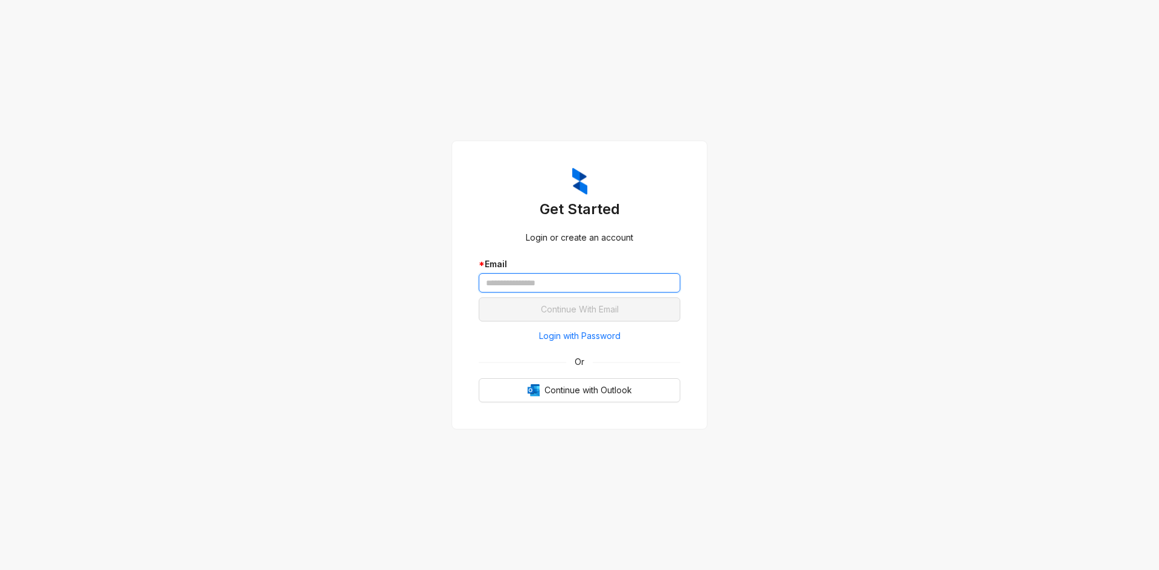
click at [587, 278] on input "text" at bounding box center [580, 282] width 202 height 19
type input "**********"
click at [479, 298] on button "Continue With Email" at bounding box center [580, 310] width 202 height 24
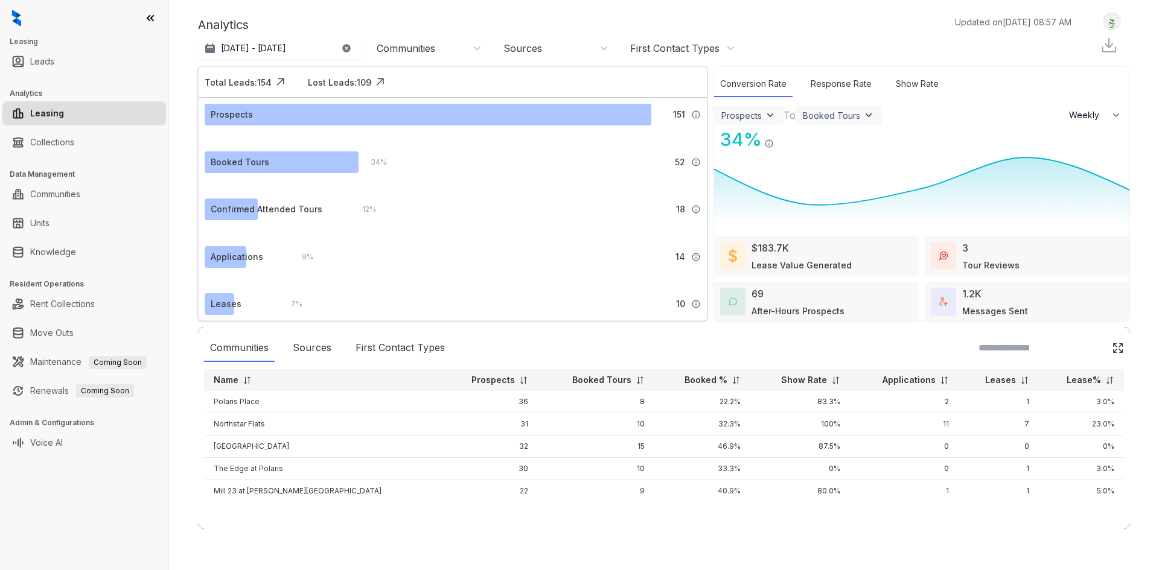
select select "******"
drag, startPoint x: 902, startPoint y: 85, endPoint x: 876, endPoint y: 83, distance: 26.6
click at [902, 85] on div "Show Rate" at bounding box center [917, 84] width 55 height 26
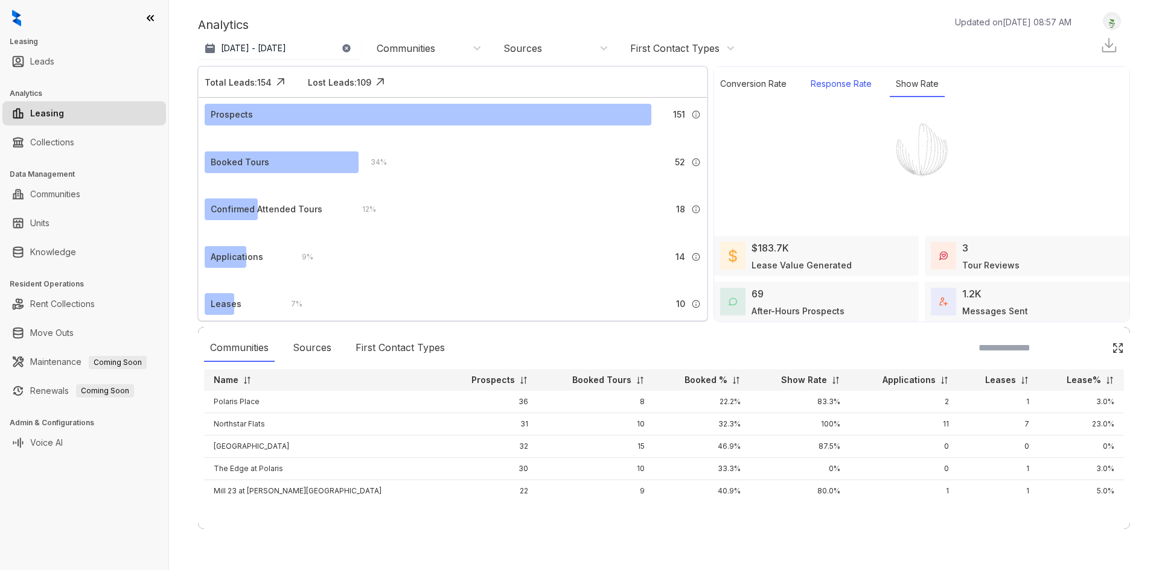
click at [835, 81] on div "Response Rate" at bounding box center [841, 84] width 73 height 26
select select "******"
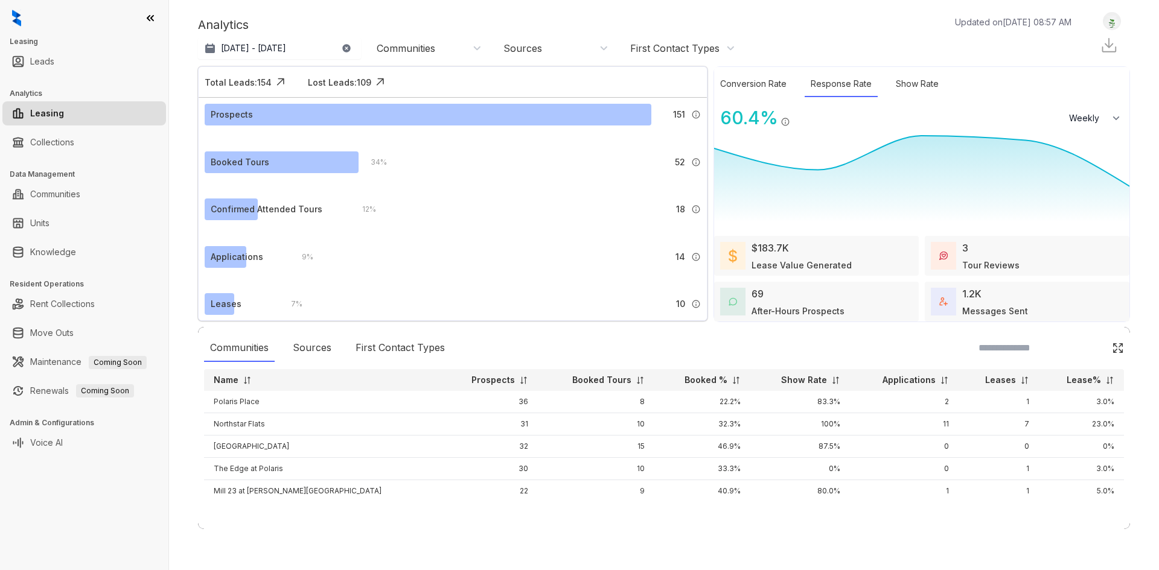
click at [458, 57] on div "Communities" at bounding box center [427, 48] width 121 height 19
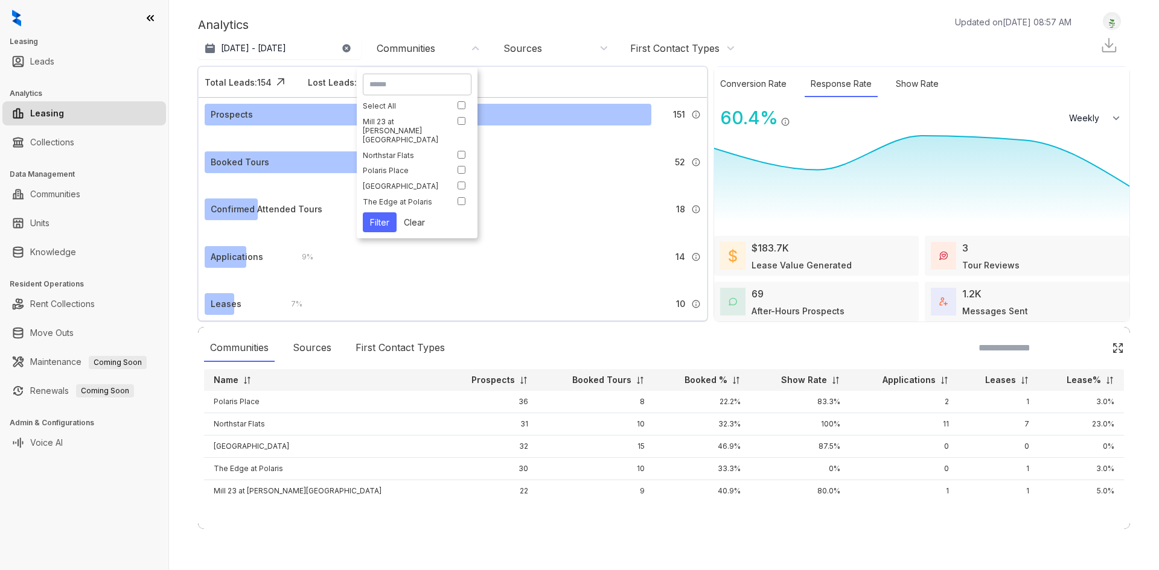
click at [859, 22] on div "Analytics Updated on Sep 29, 2025, 08:57 AM" at bounding box center [641, 25] width 886 height 18
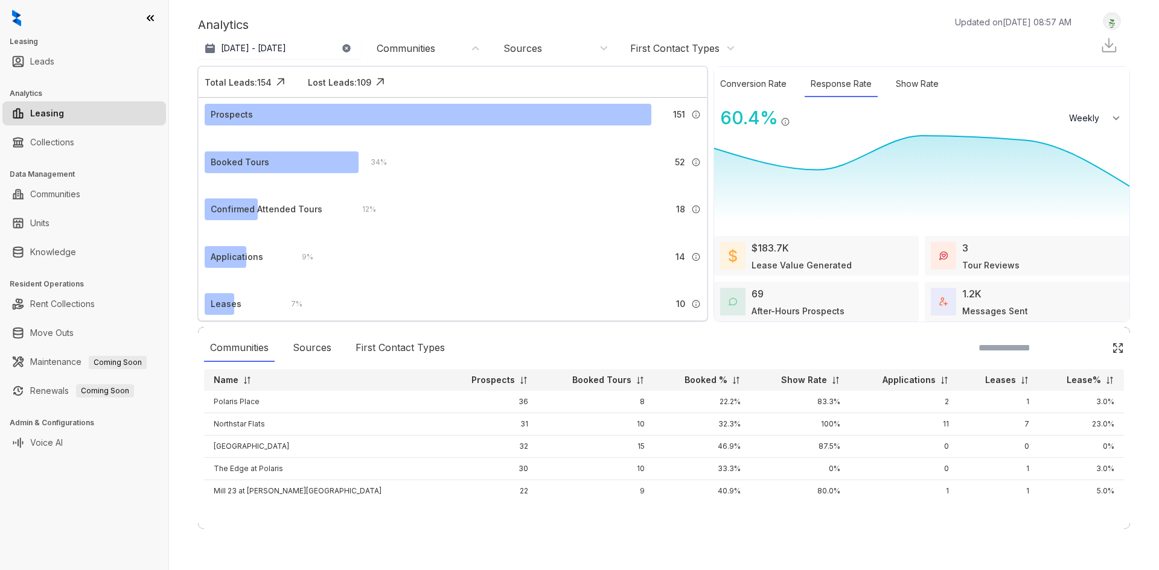
click at [672, 51] on div "First Contact Types" at bounding box center [674, 48] width 89 height 13
click at [580, 46] on div "Sources" at bounding box center [555, 48] width 105 height 13
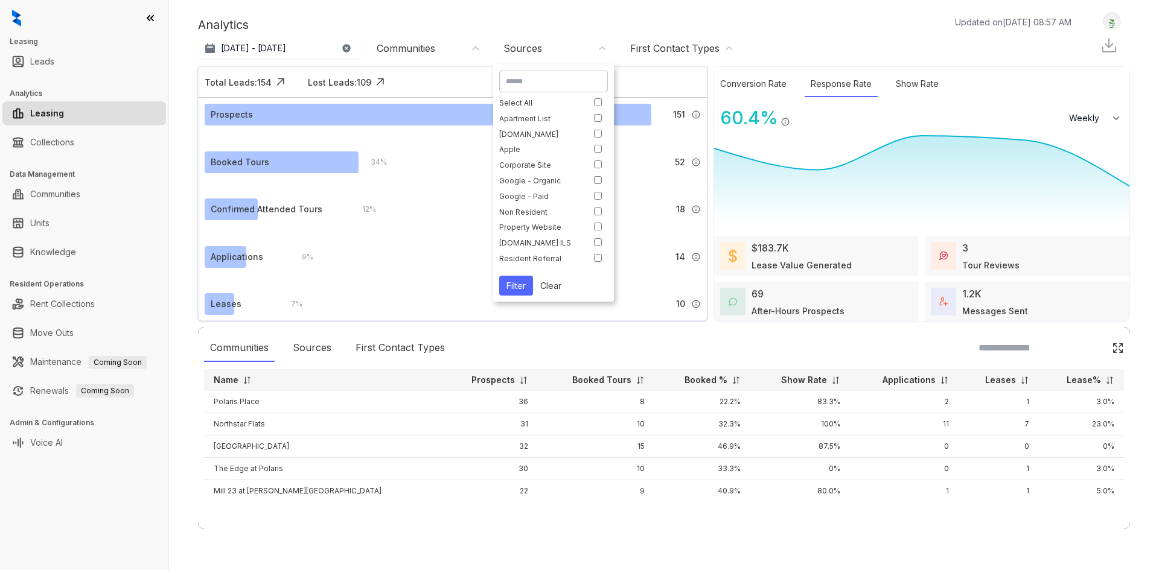
click at [462, 46] on div "Communities" at bounding box center [429, 48] width 105 height 13
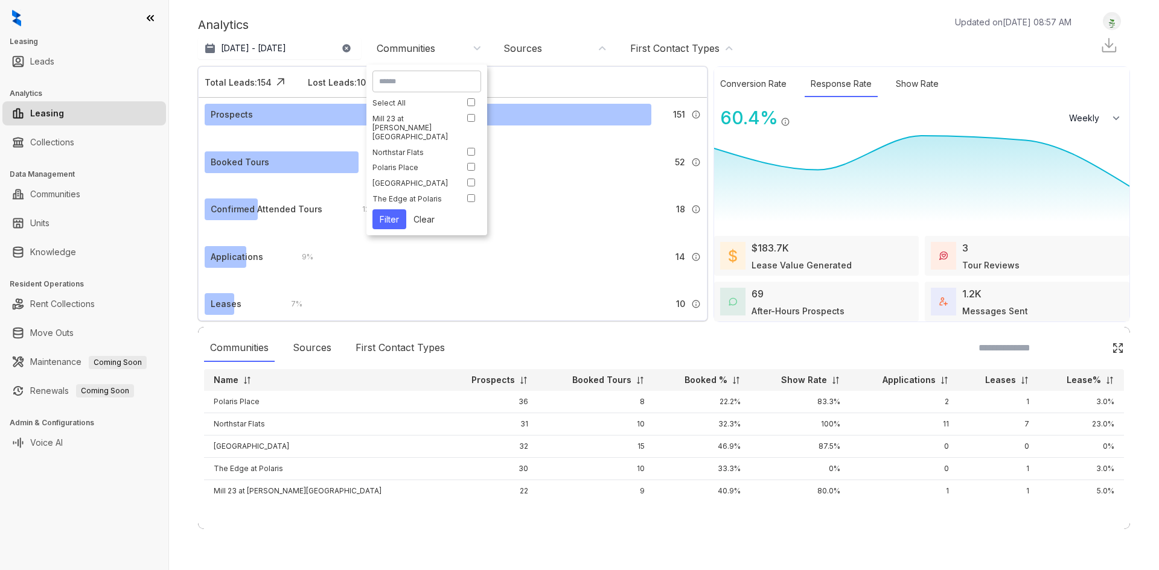
drag, startPoint x: 454, startPoint y: 49, endPoint x: 374, endPoint y: 49, distance: 79.7
click at [443, 49] on div "Communities" at bounding box center [429, 48] width 105 height 13
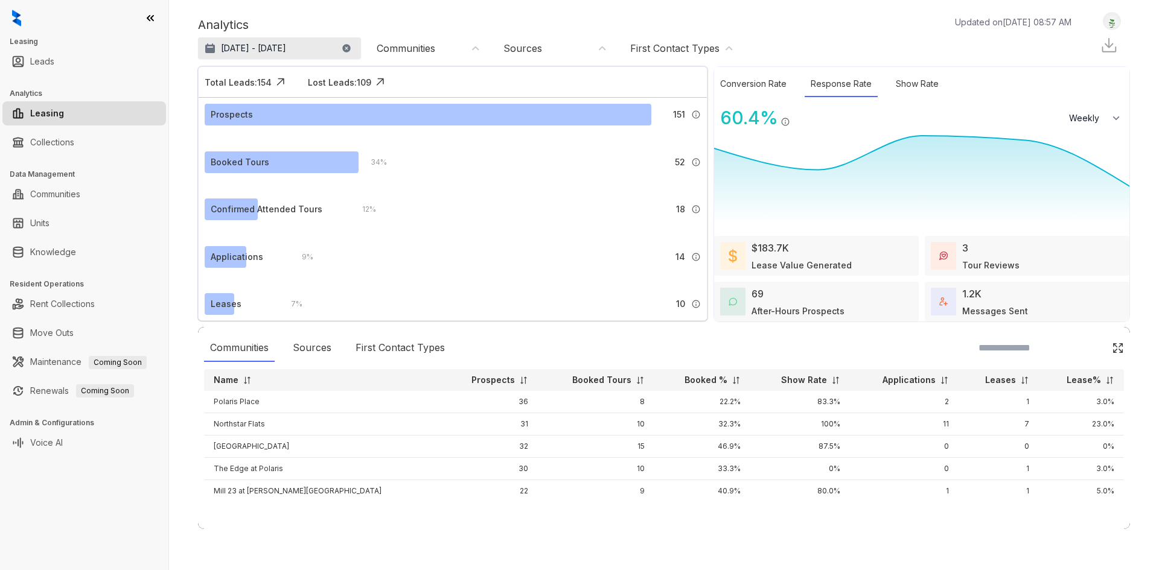
click at [286, 46] on p "Aug 29, 2025 - Sep 28, 2025" at bounding box center [253, 48] width 65 height 12
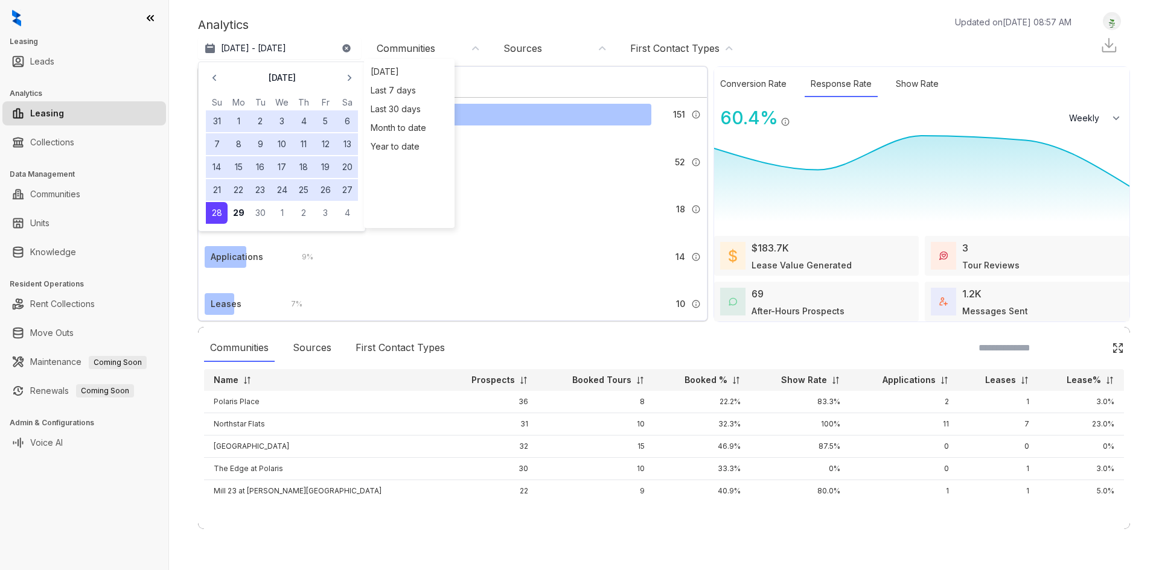
click at [458, 46] on div "Communities" at bounding box center [429, 48] width 105 height 13
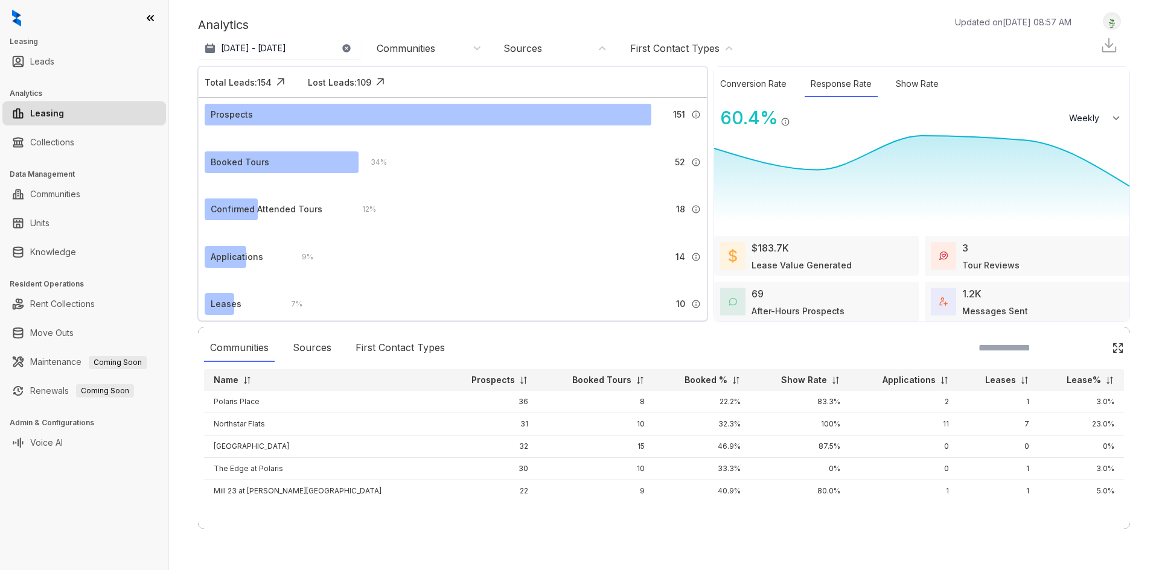
click at [426, 12] on div "Analytics Updated on Sep 29, 2025, 08:57 AM Aug 29, 2025 - Sep 28, 2025 Today L…" at bounding box center [664, 36] width 932 height 48
click at [54, 57] on link "Leads" at bounding box center [42, 61] width 24 height 24
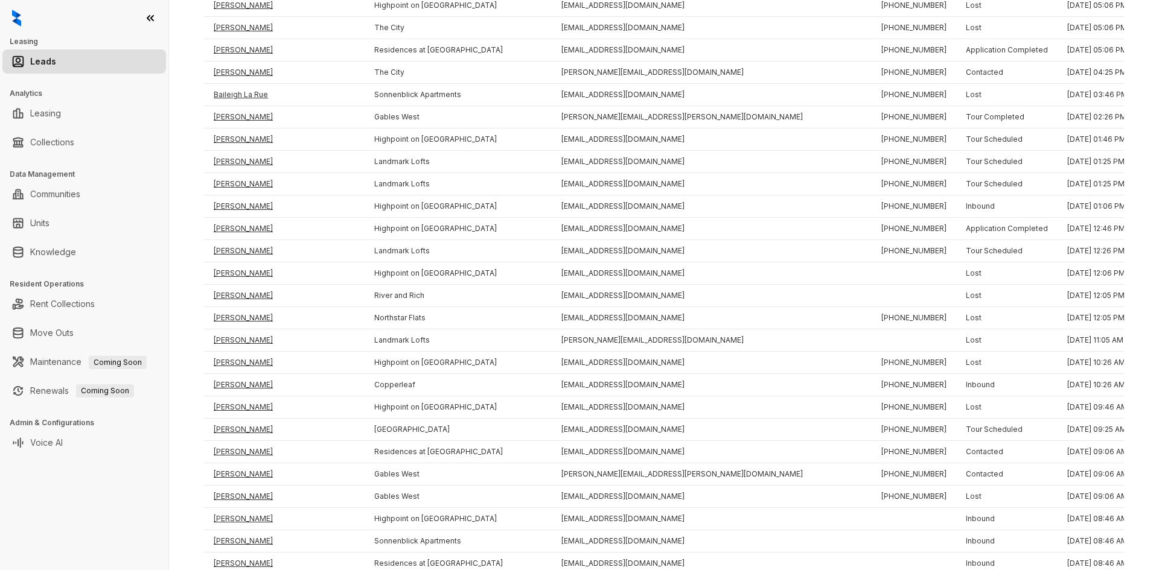
scroll to position [1828, 0]
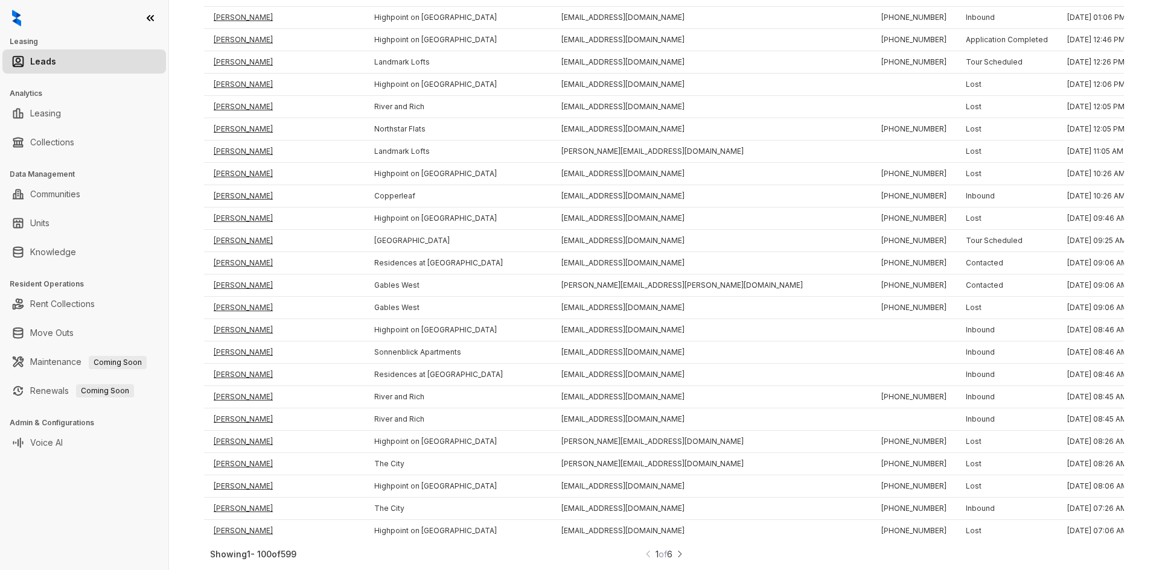
click at [681, 555] on img at bounding box center [679, 554] width 8 height 13
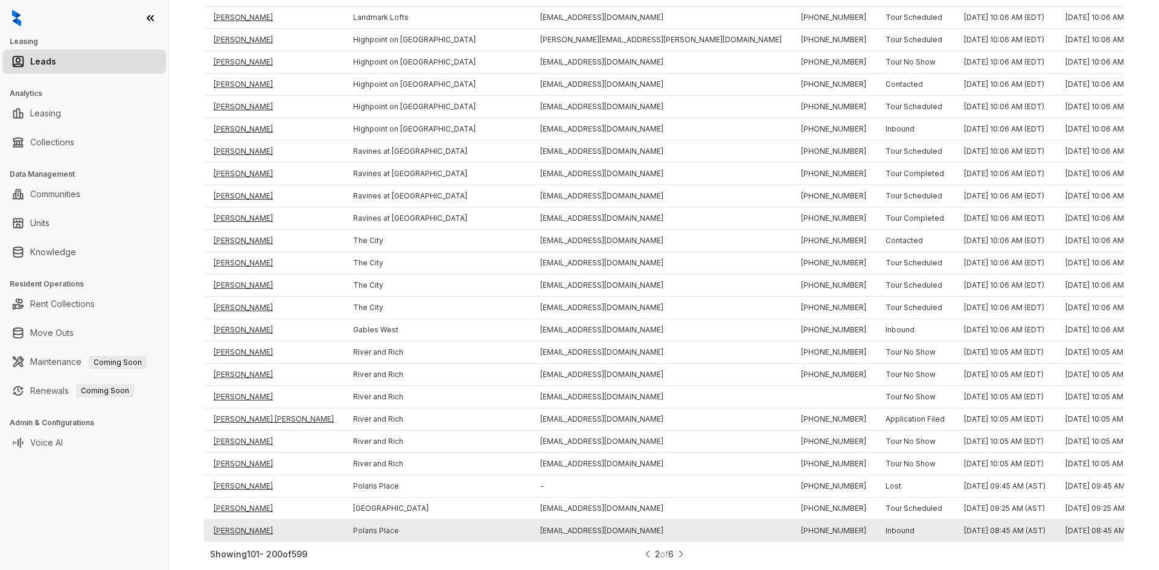
click at [268, 520] on td "Alemayehu Getachew" at bounding box center [273, 531] width 139 height 22
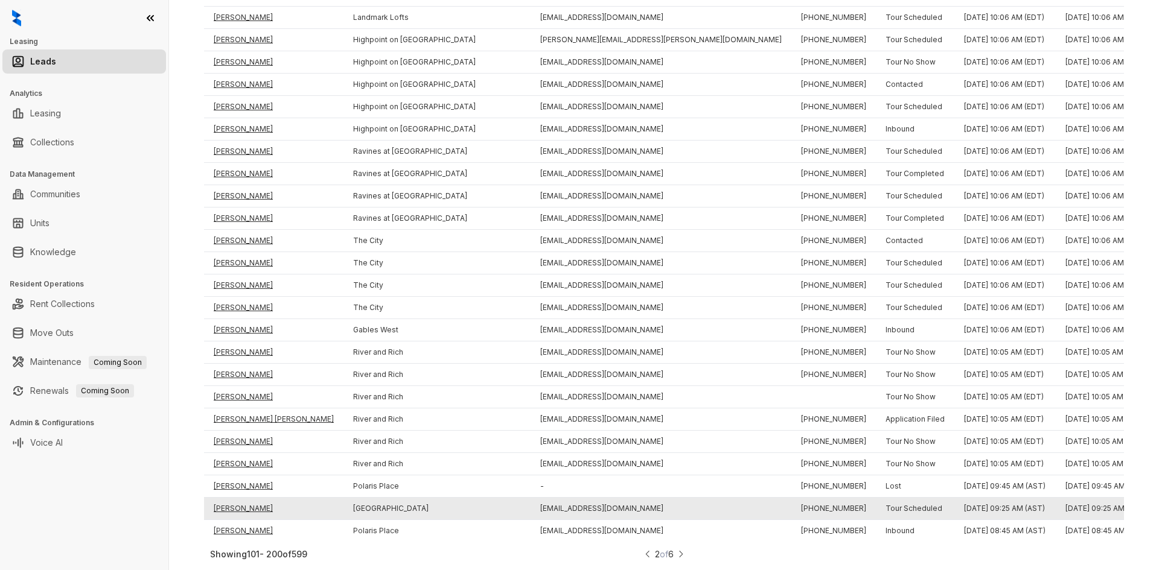
click at [232, 499] on td "Kaila Josey" at bounding box center [273, 509] width 139 height 22
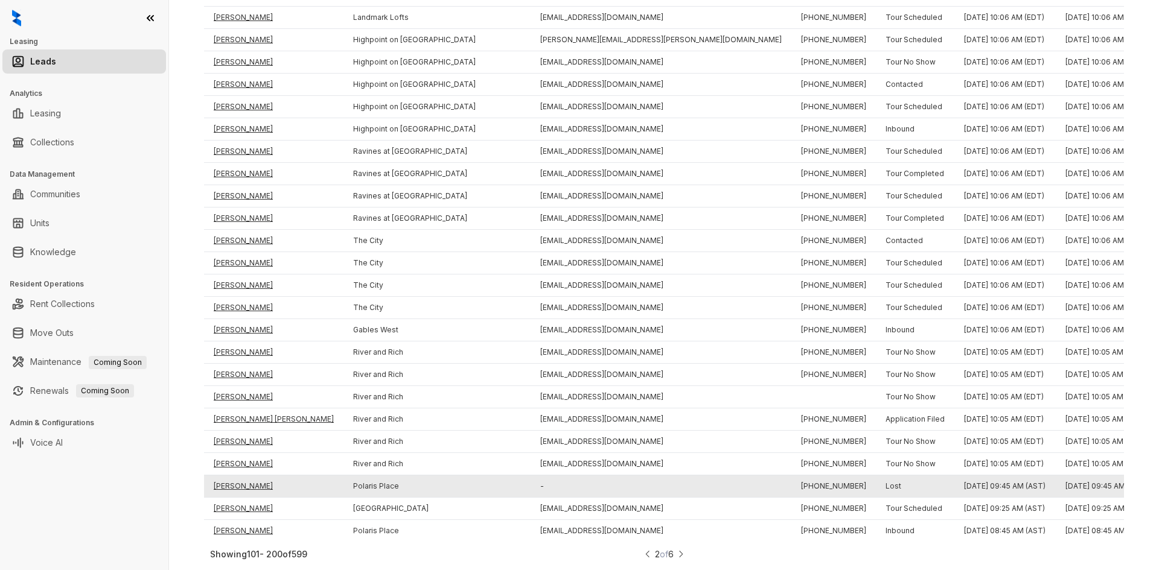
click at [223, 478] on td "Troy Oden" at bounding box center [273, 487] width 139 height 22
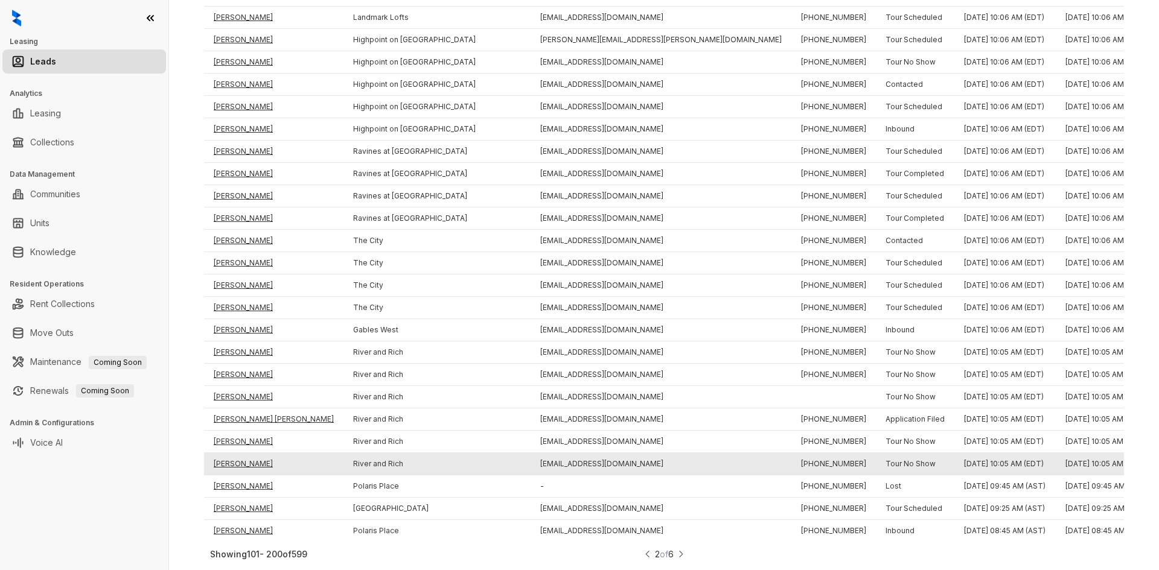
click at [226, 454] on td "Damascus Williams" at bounding box center [273, 464] width 139 height 22
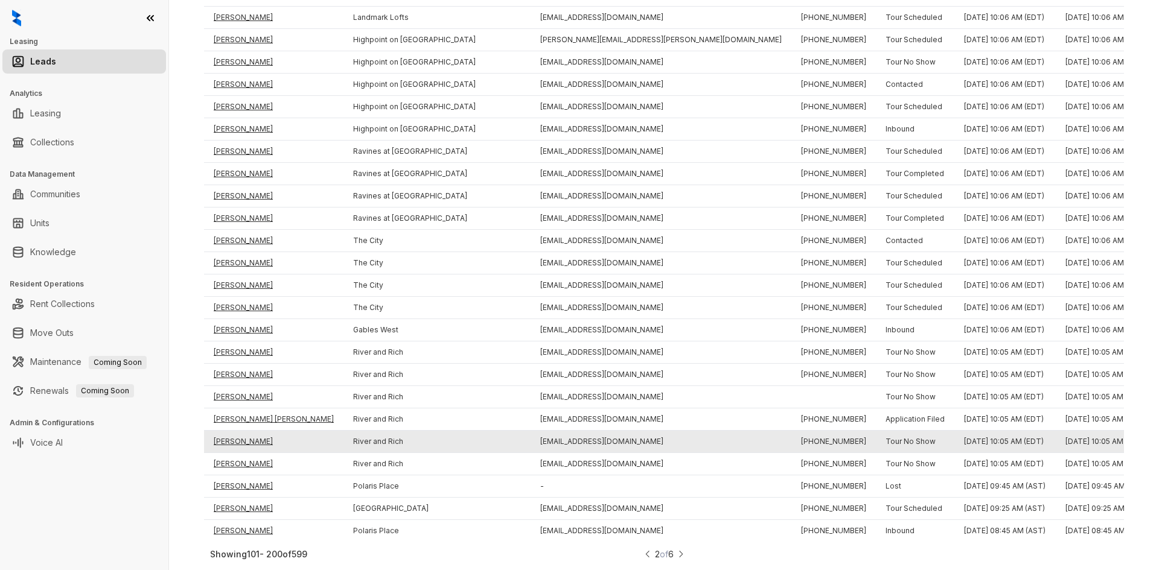
click at [226, 436] on td "Sharya Holloway" at bounding box center [273, 442] width 139 height 22
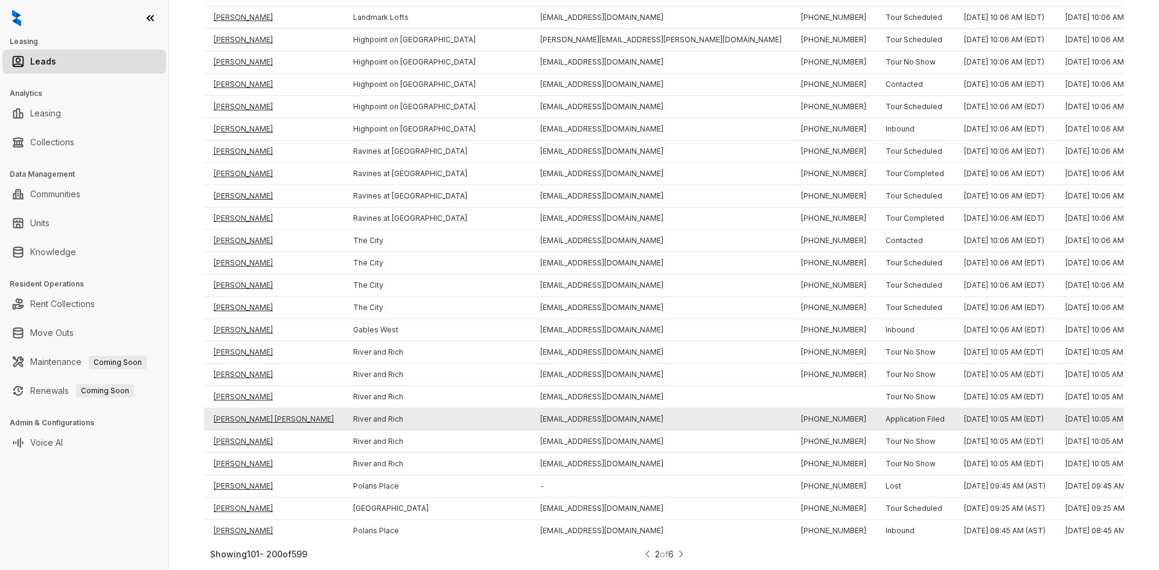
click at [227, 410] on td "Aaliyah Shannell Holmes" at bounding box center [273, 420] width 139 height 22
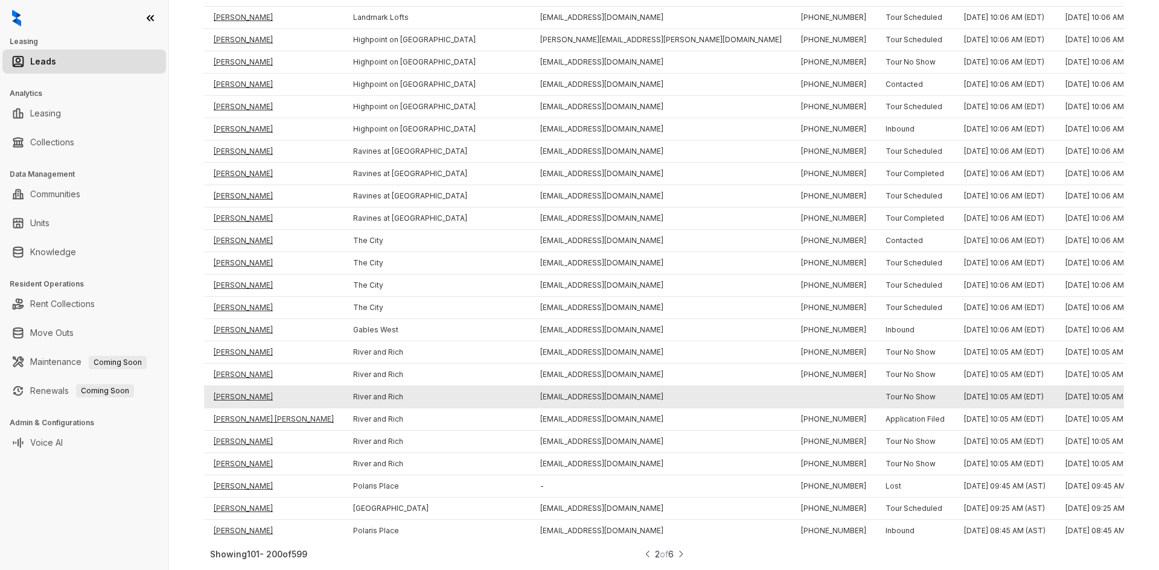
click at [228, 390] on td "Kimberly Kinsey" at bounding box center [273, 397] width 139 height 22
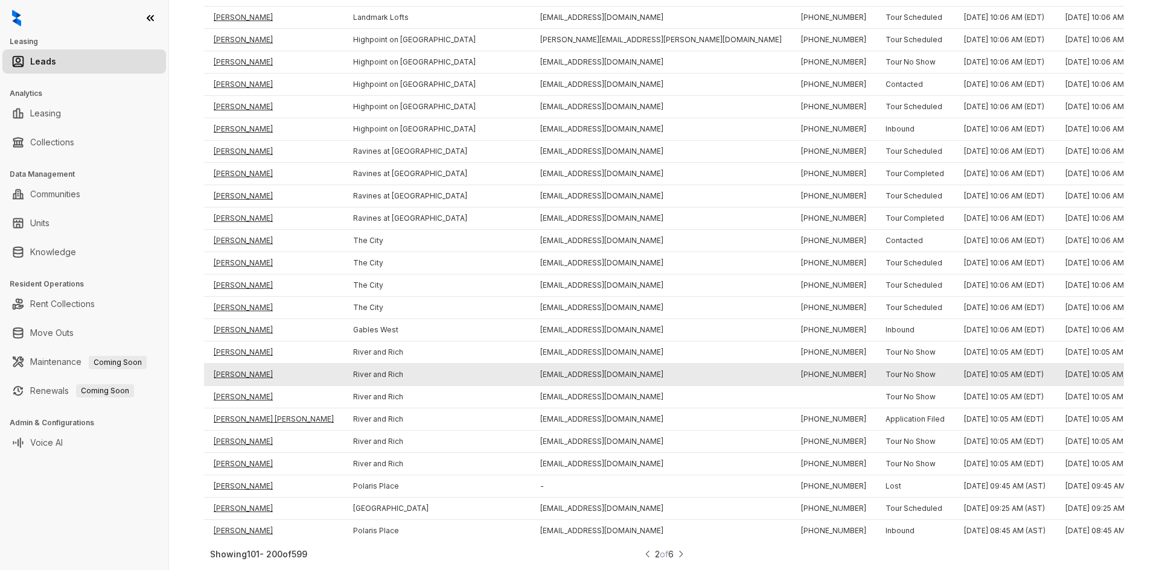
click at [227, 364] on td "Kian Oryan" at bounding box center [273, 375] width 139 height 22
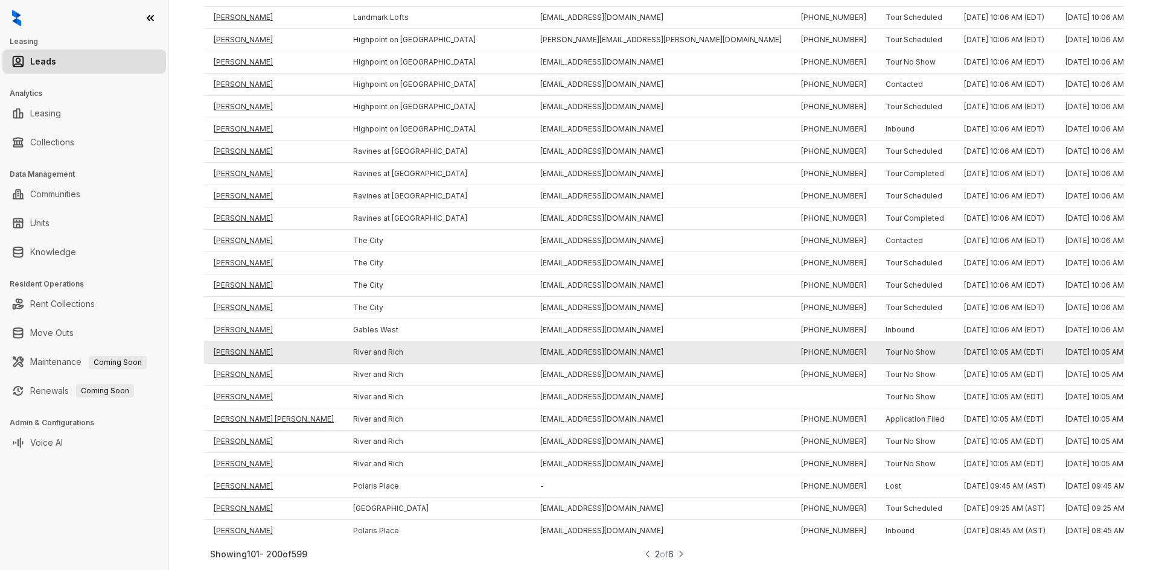
click at [228, 345] on td "Mohammad Abuqadan Abuqadan" at bounding box center [273, 353] width 139 height 22
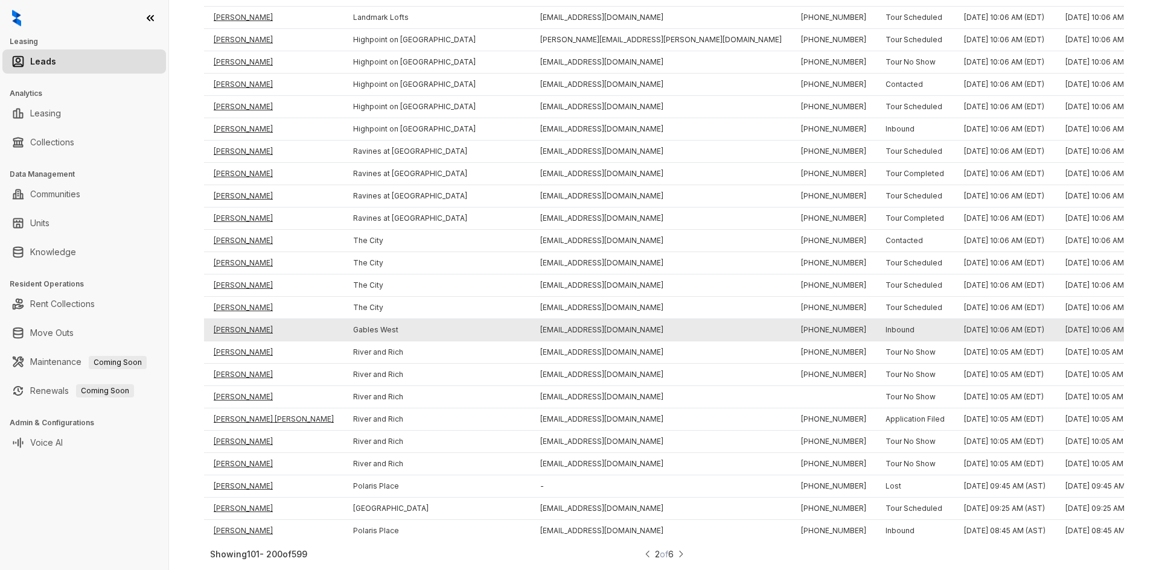
click at [229, 322] on td "Rahima Allou" at bounding box center [273, 330] width 139 height 22
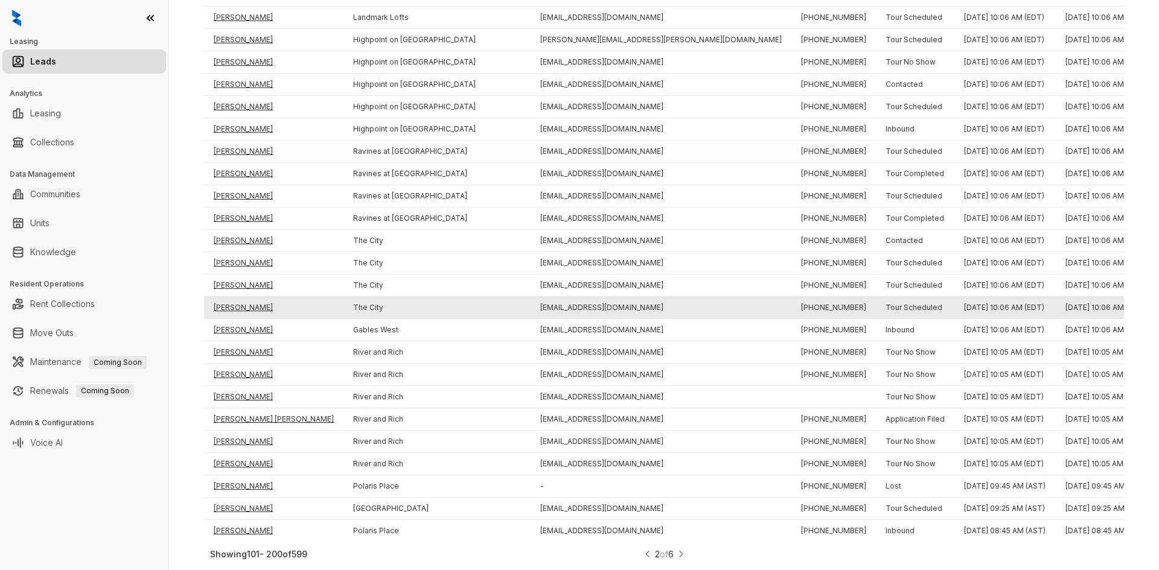
click at [230, 302] on td "Miguel Aleman" at bounding box center [273, 308] width 139 height 22
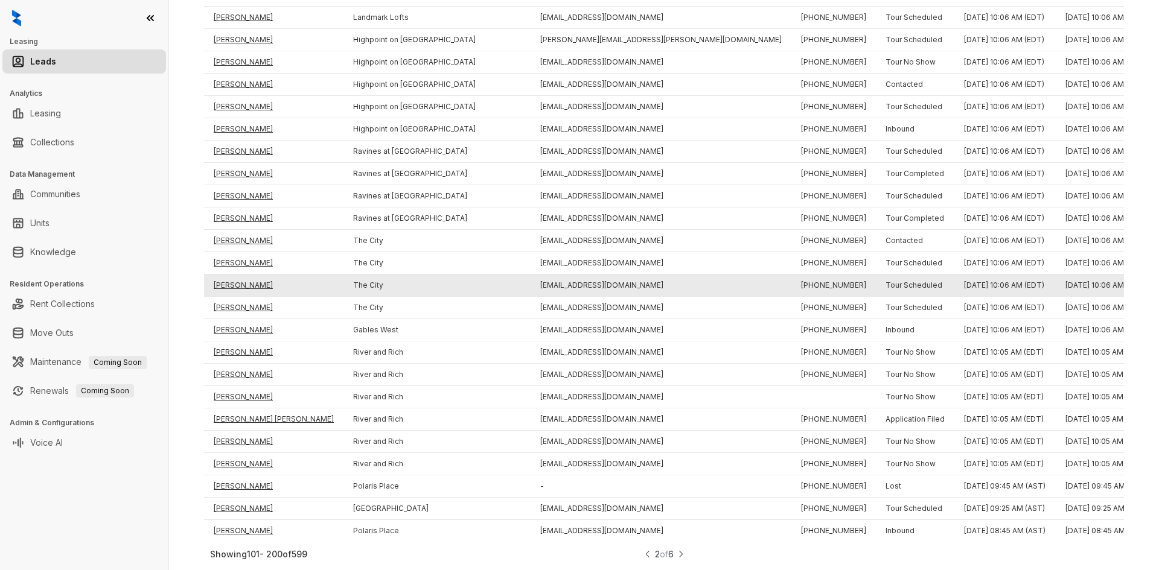
click at [234, 277] on td "Vilma Lopez Villagrez" at bounding box center [273, 286] width 139 height 22
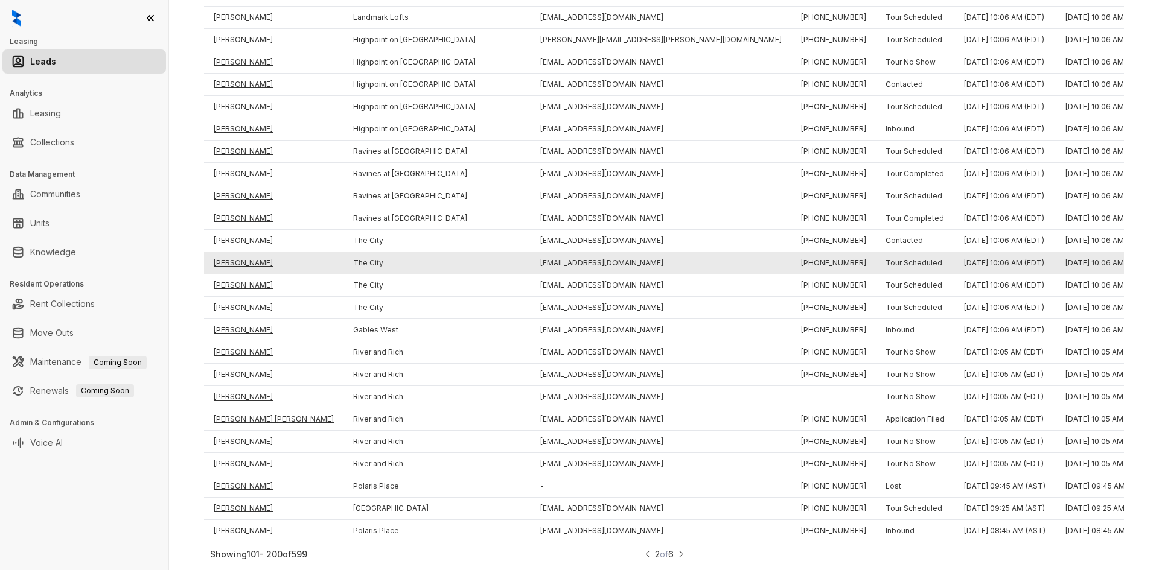
click at [235, 259] on td "Anu Jayakody" at bounding box center [273, 263] width 139 height 22
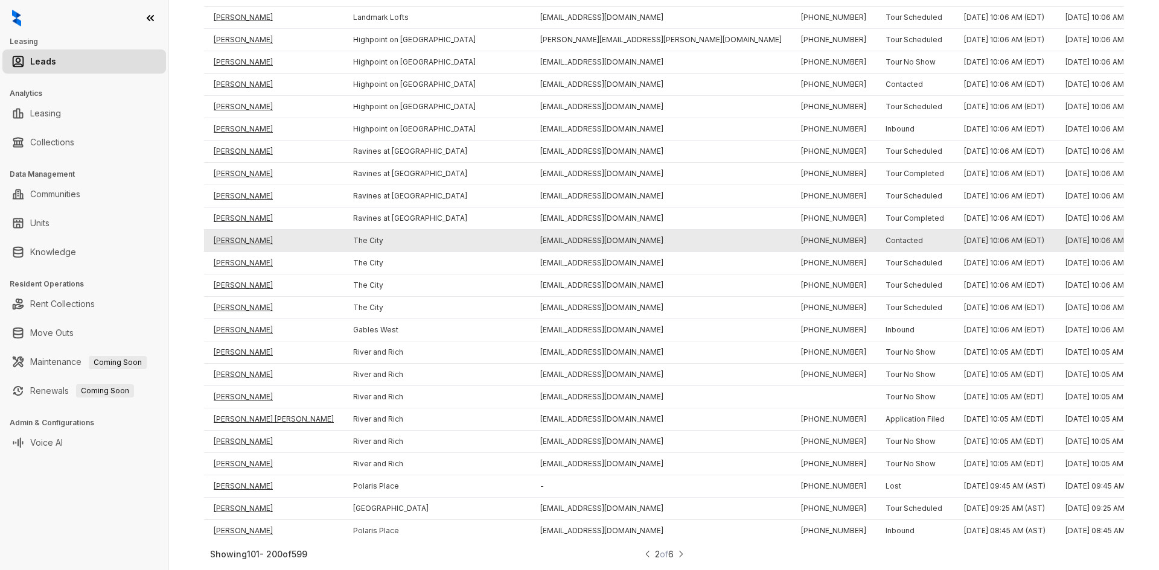
click at [235, 230] on td "William Shreves" at bounding box center [273, 241] width 139 height 22
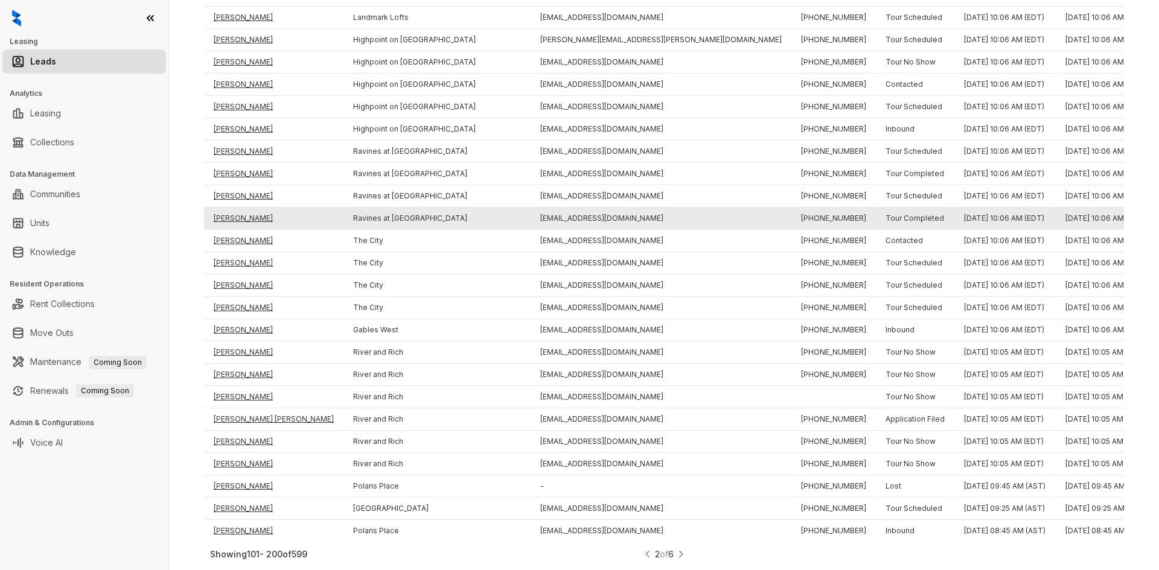
click at [235, 208] on td "Marian Ansah" at bounding box center [273, 219] width 139 height 22
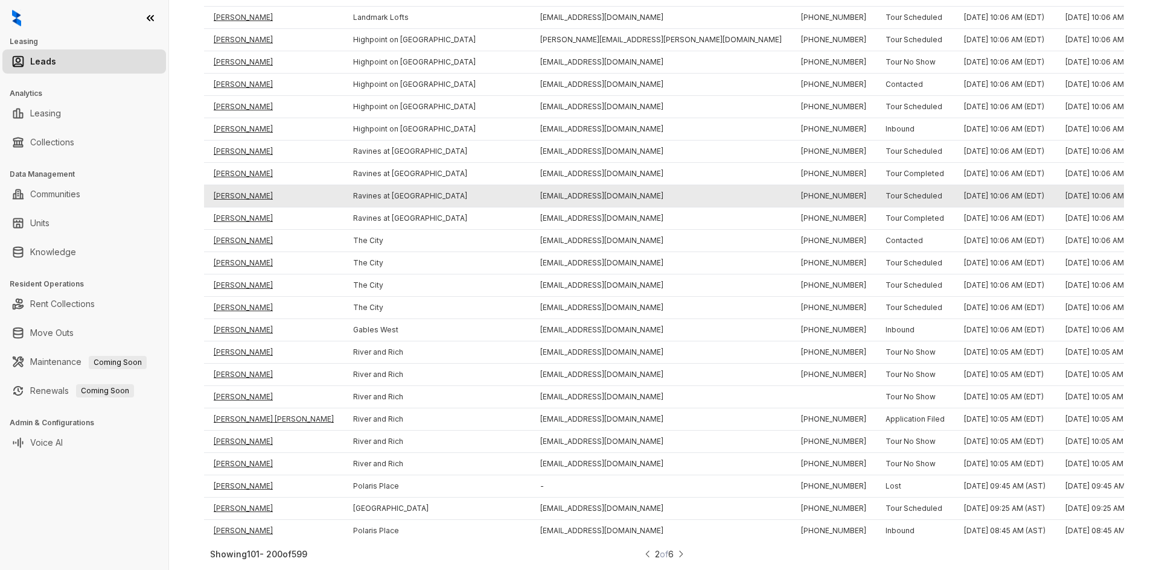
click at [235, 190] on td "Shelby Hewitt" at bounding box center [273, 196] width 139 height 22
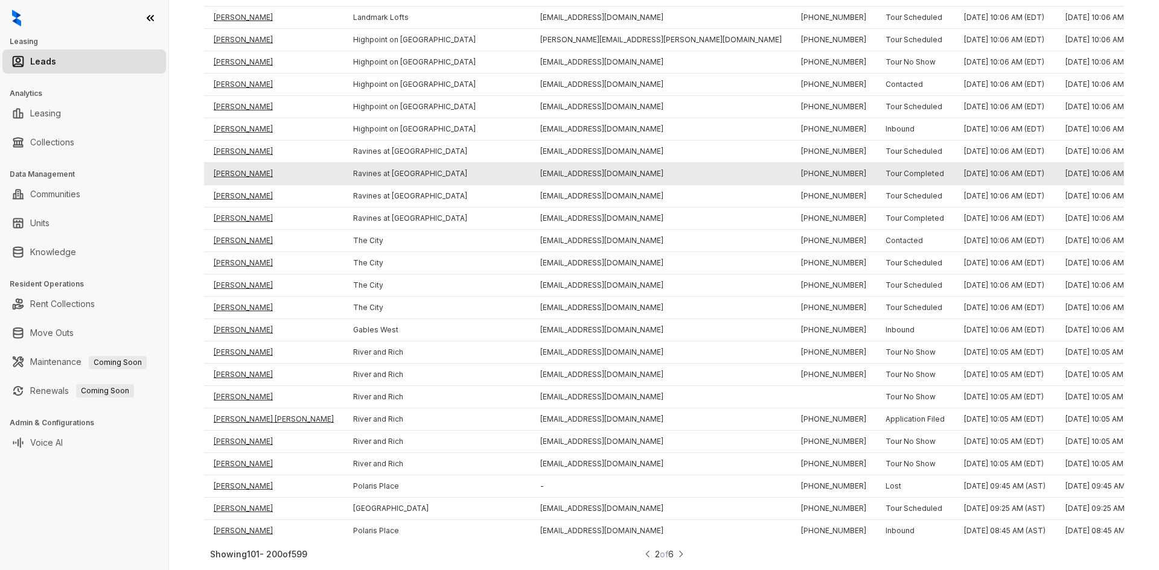
click at [235, 163] on td "Todd Taylor" at bounding box center [273, 174] width 139 height 22
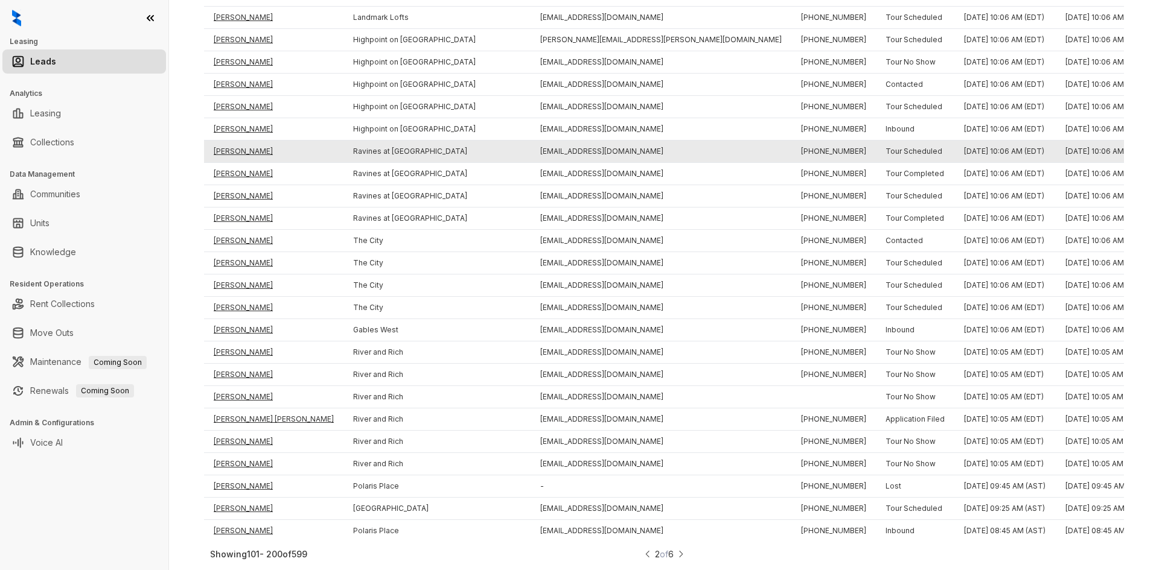
click at [234, 145] on td "Carlos Jimenez" at bounding box center [273, 152] width 139 height 22
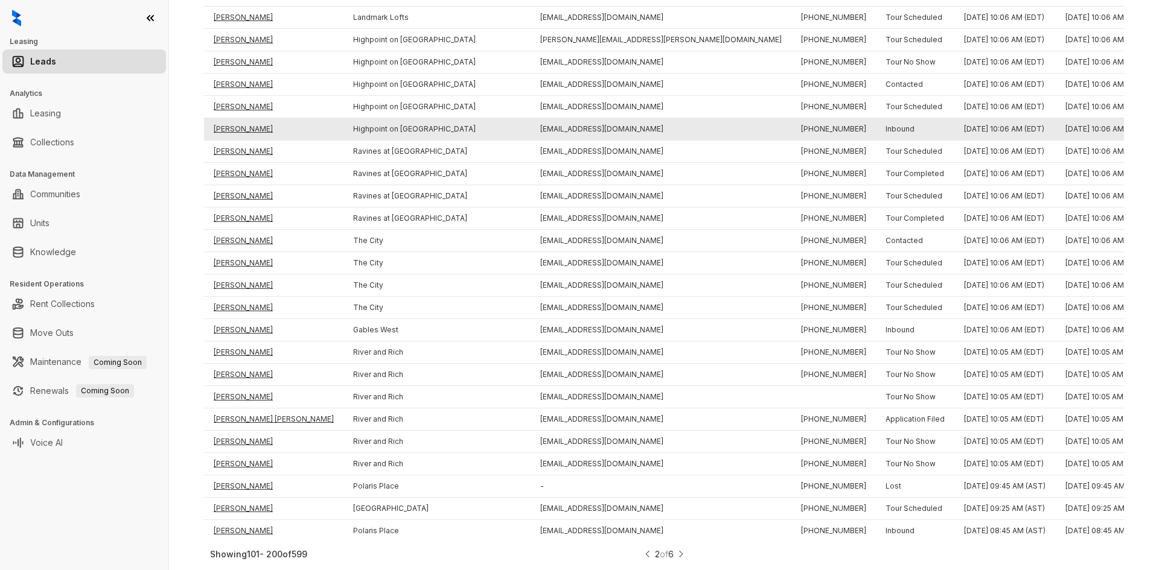
click at [234, 121] on td "Calviani Coleman" at bounding box center [273, 129] width 139 height 22
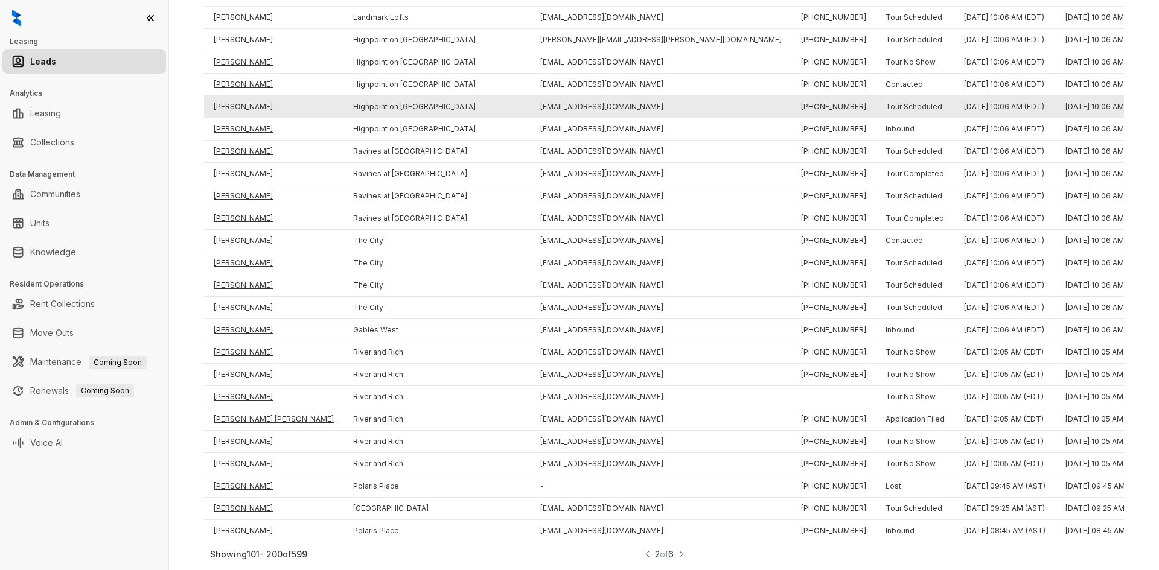
click at [238, 101] on td "Jordan Kirkbride" at bounding box center [273, 107] width 139 height 22
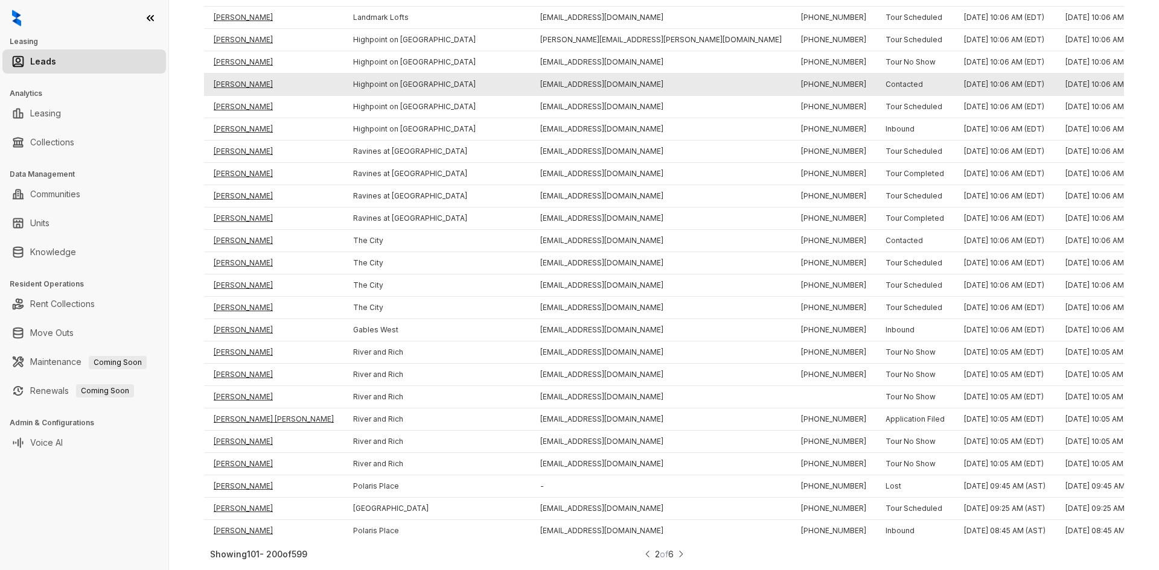
click at [239, 77] on td "Consuelo Hernandez" at bounding box center [273, 85] width 139 height 22
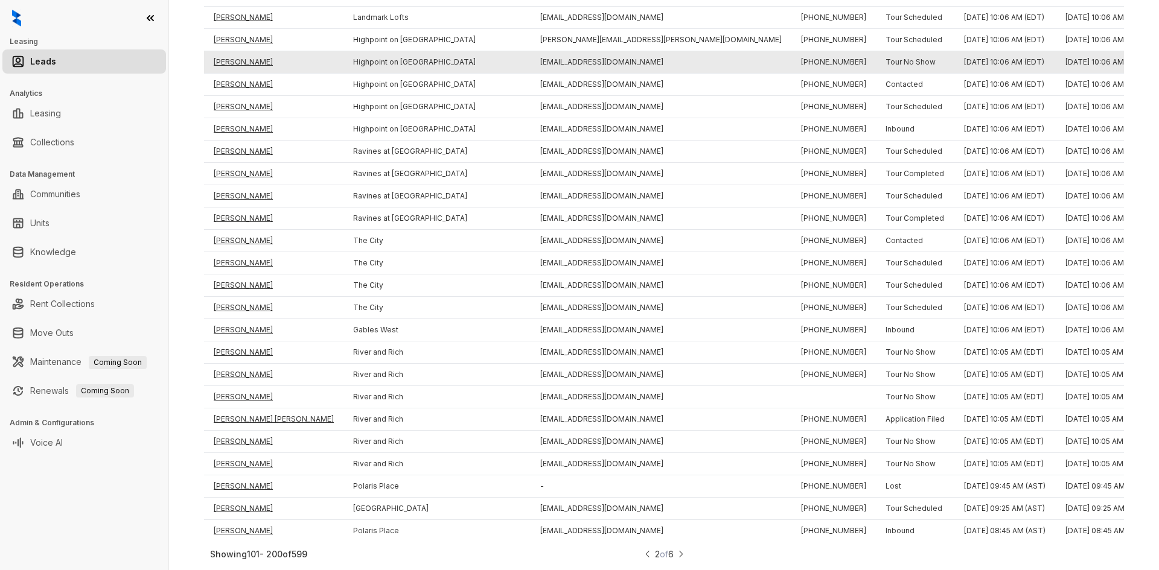
click at [239, 54] on td "Joudi Saadeh" at bounding box center [273, 62] width 139 height 22
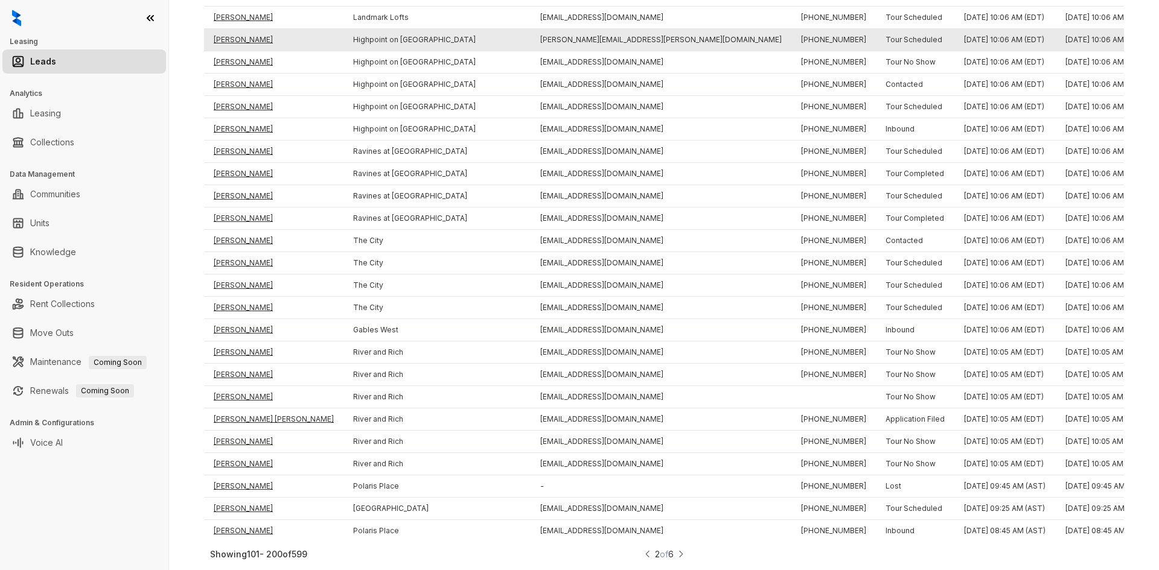
click at [240, 31] on td "Jacob Bartels" at bounding box center [273, 40] width 139 height 22
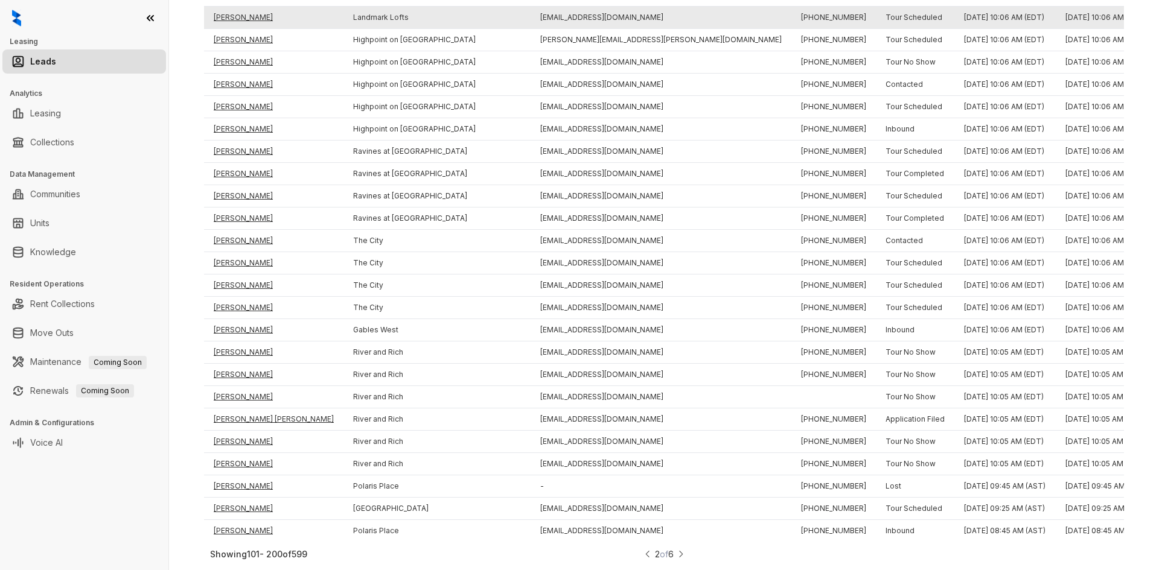
click at [237, 7] on td "Amy Phlipot" at bounding box center [273, 18] width 139 height 22
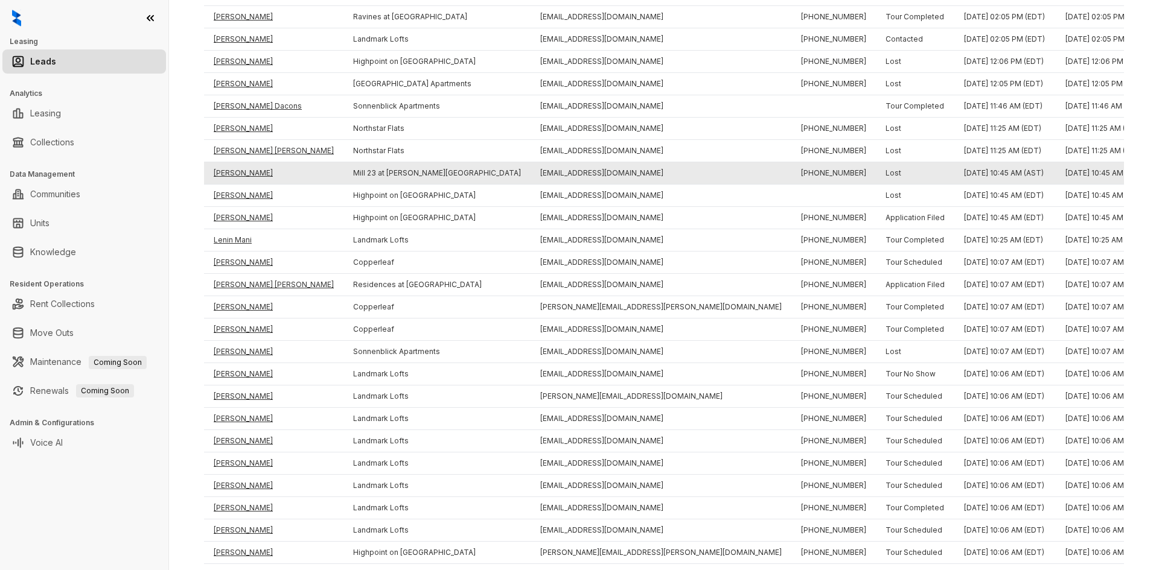
scroll to position [1285, 0]
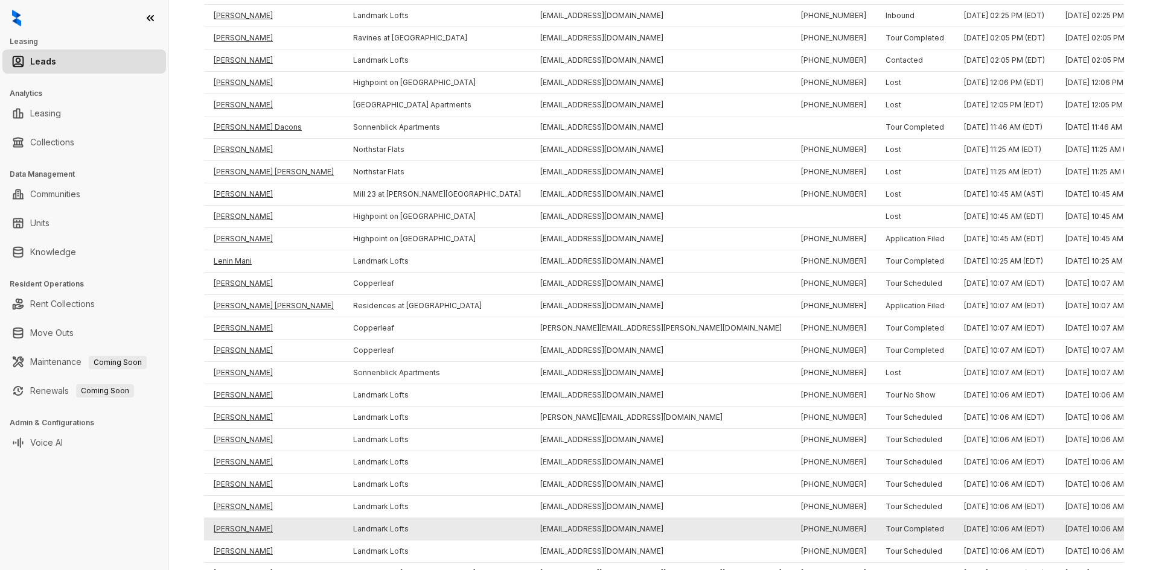
click at [239, 528] on td "Lanae Barrow" at bounding box center [273, 530] width 139 height 22
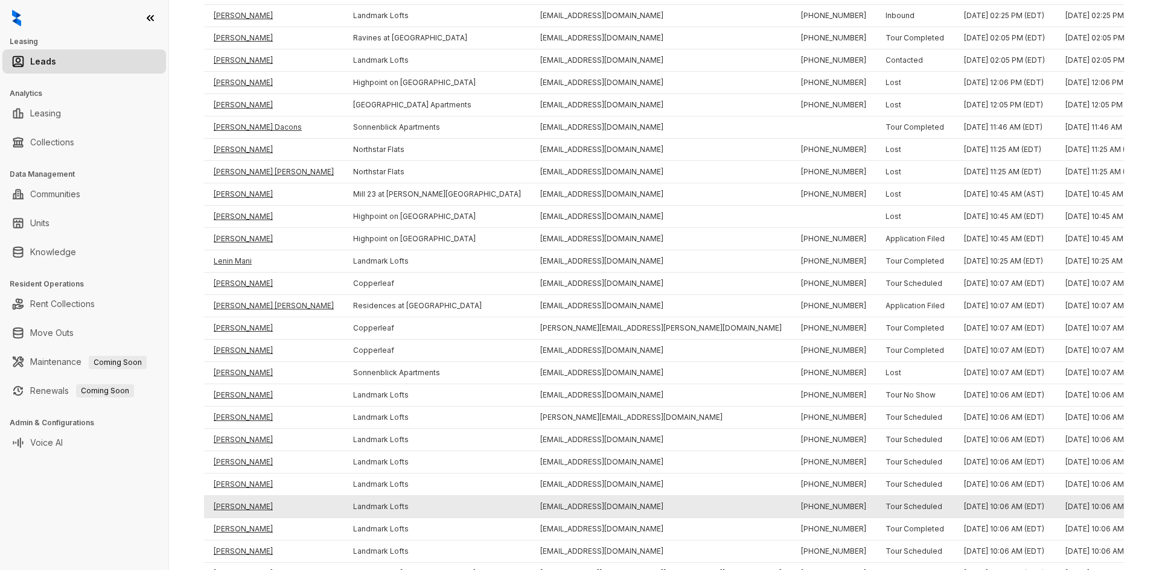
click at [238, 507] on td "Benjamin Cross" at bounding box center [273, 507] width 139 height 22
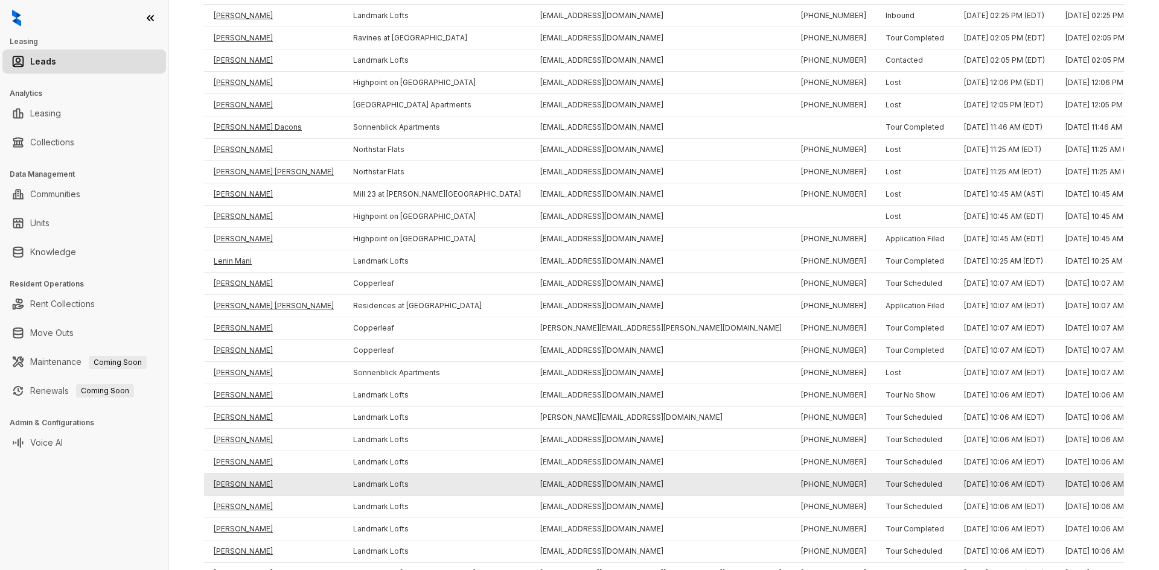
click at [228, 487] on td "Rakiyah Salaam" at bounding box center [273, 485] width 139 height 22
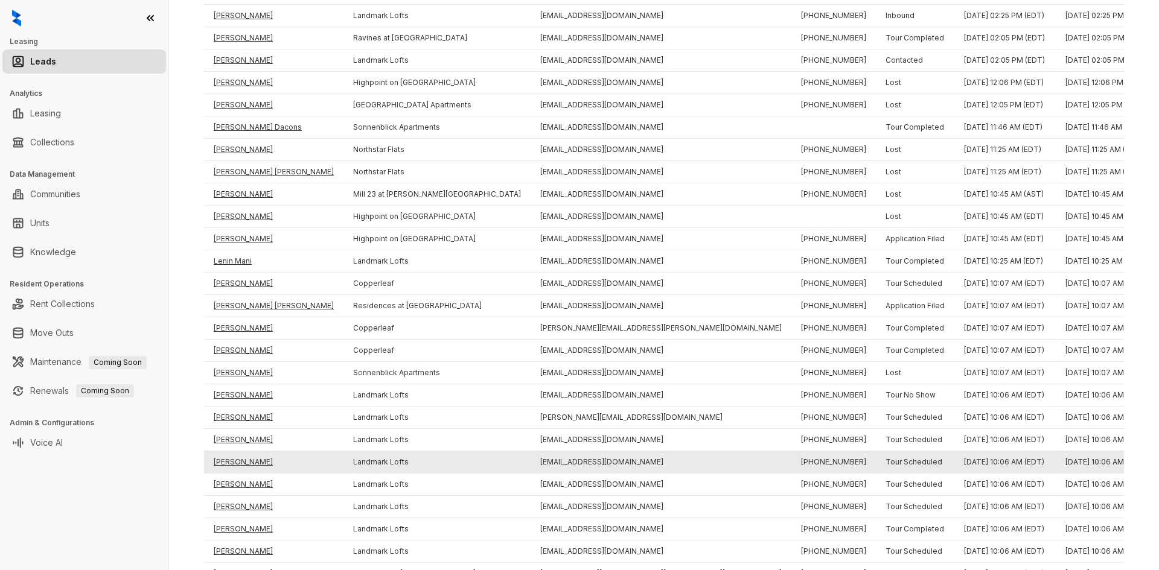
click at [223, 458] on td "Landon Ross" at bounding box center [273, 463] width 139 height 22
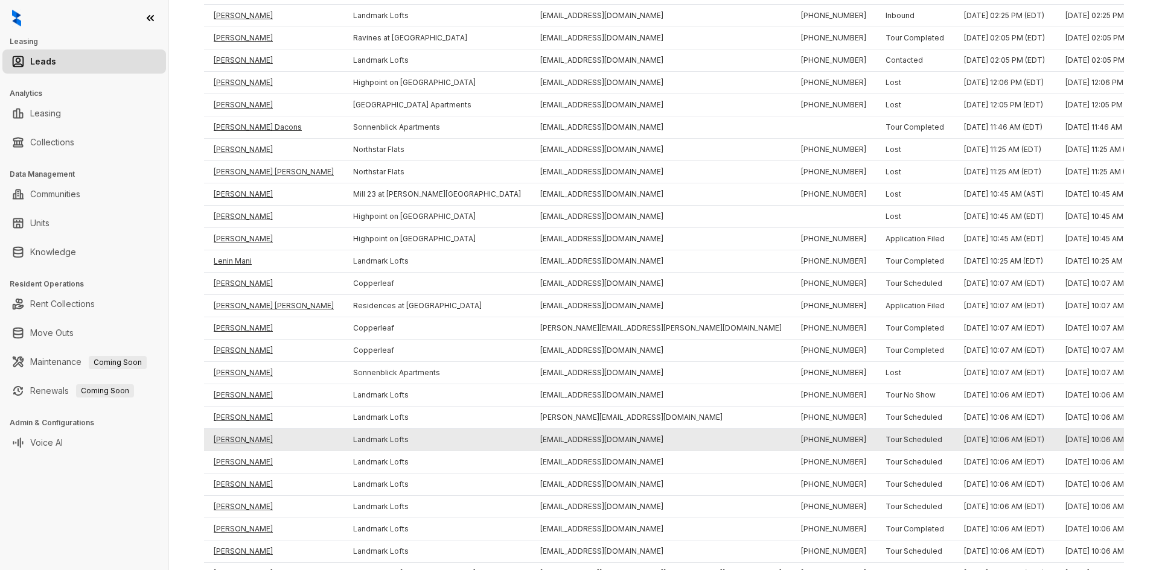
click at [223, 436] on td "Deep Patel" at bounding box center [273, 440] width 139 height 22
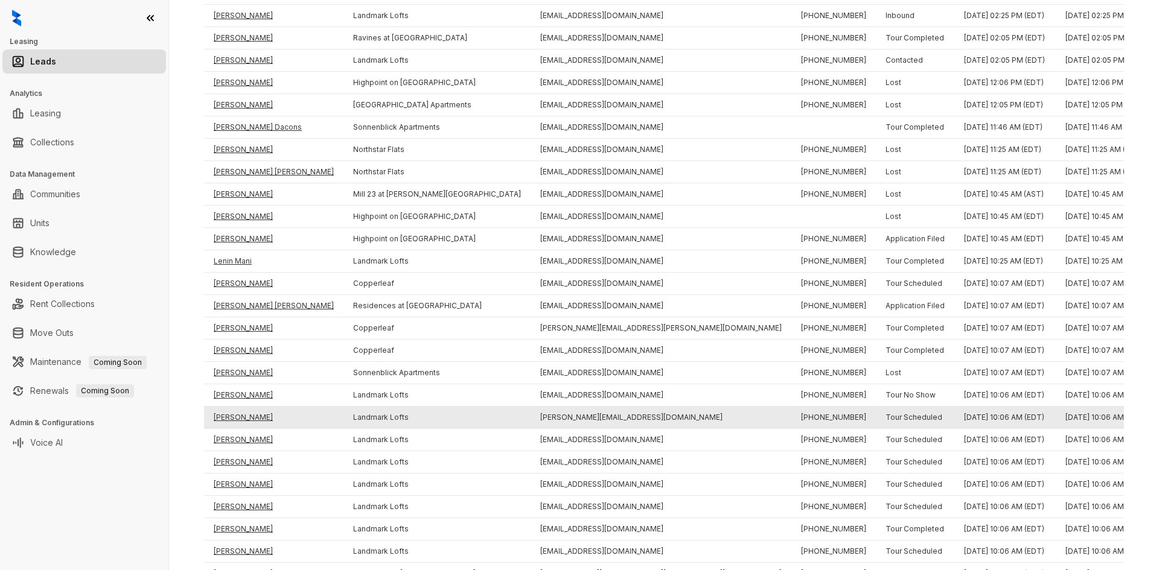
click at [237, 411] on td "Micah Harris" at bounding box center [273, 418] width 139 height 22
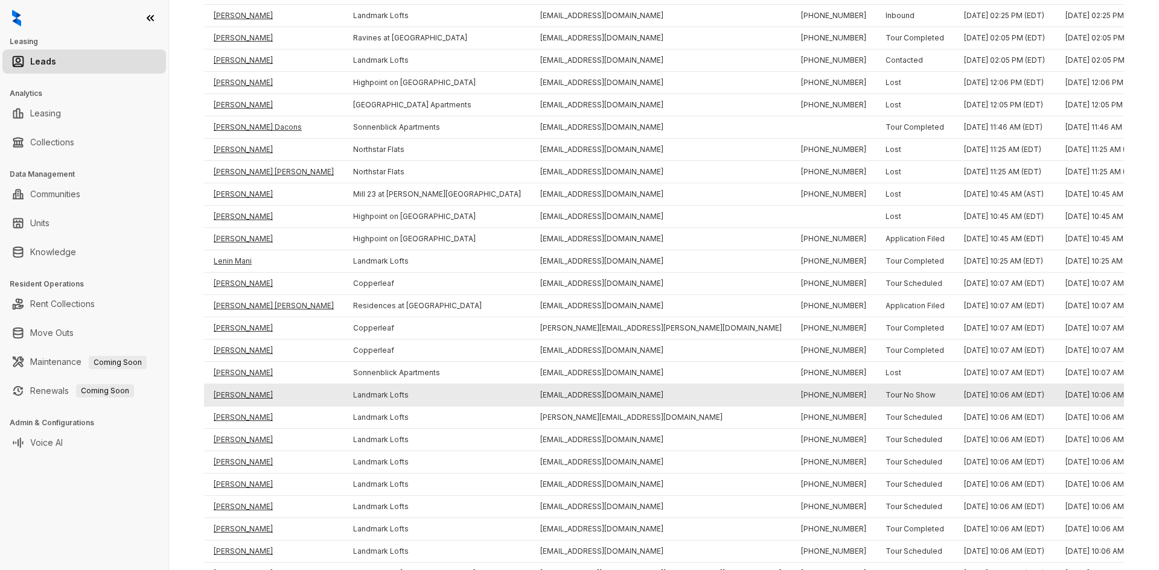
click at [237, 397] on td "Demiko Birden" at bounding box center [273, 396] width 139 height 22
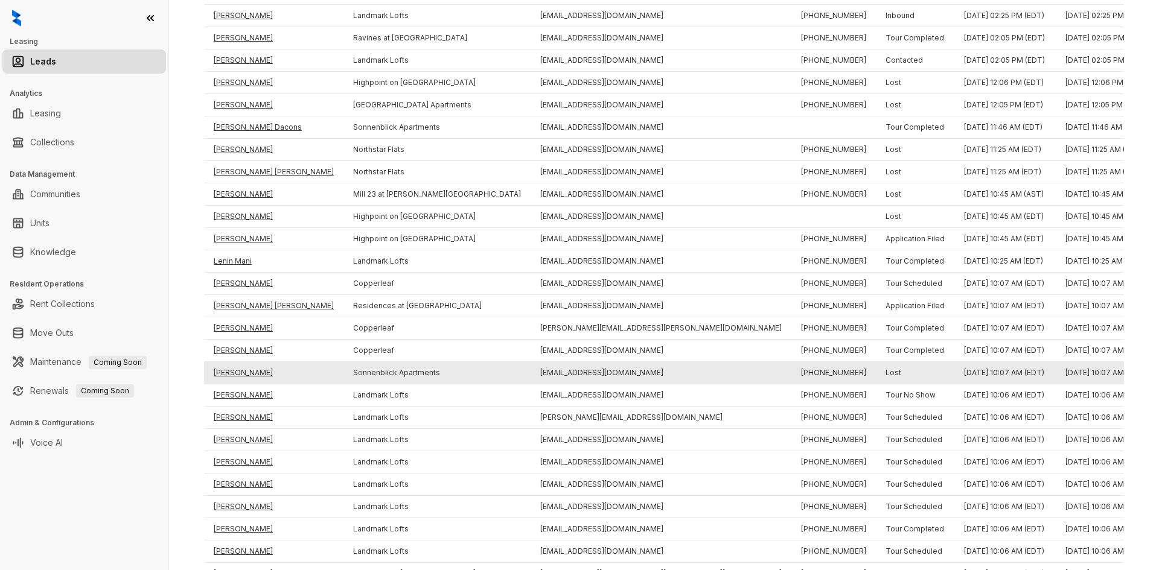
click at [237, 375] on td "Jean Baptiste Delinois" at bounding box center [273, 373] width 139 height 22
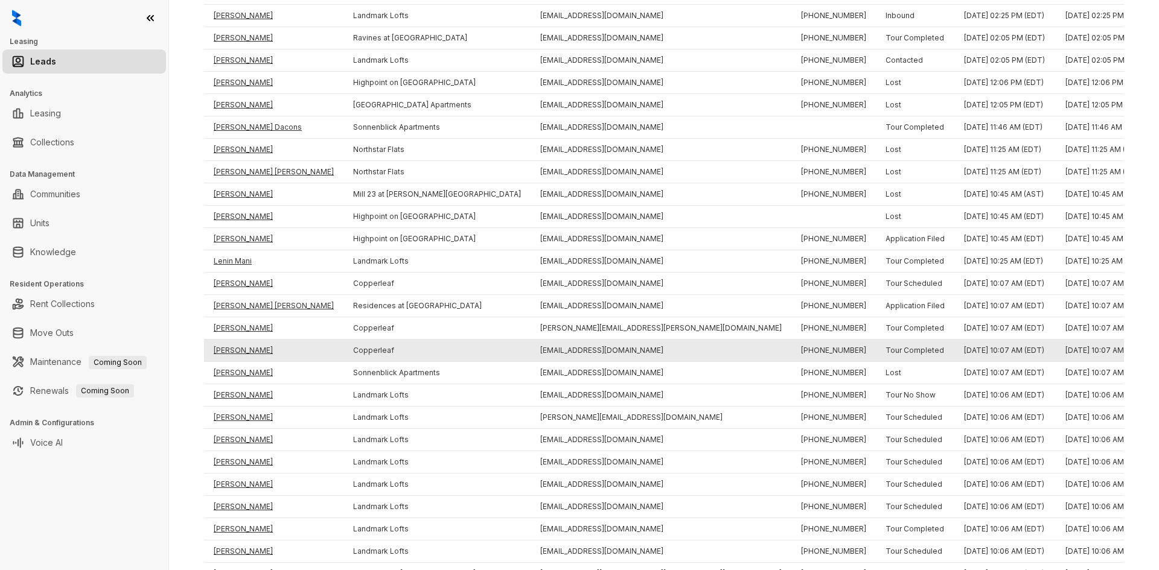
click at [231, 350] on td "Mali Gore" at bounding box center [273, 351] width 139 height 22
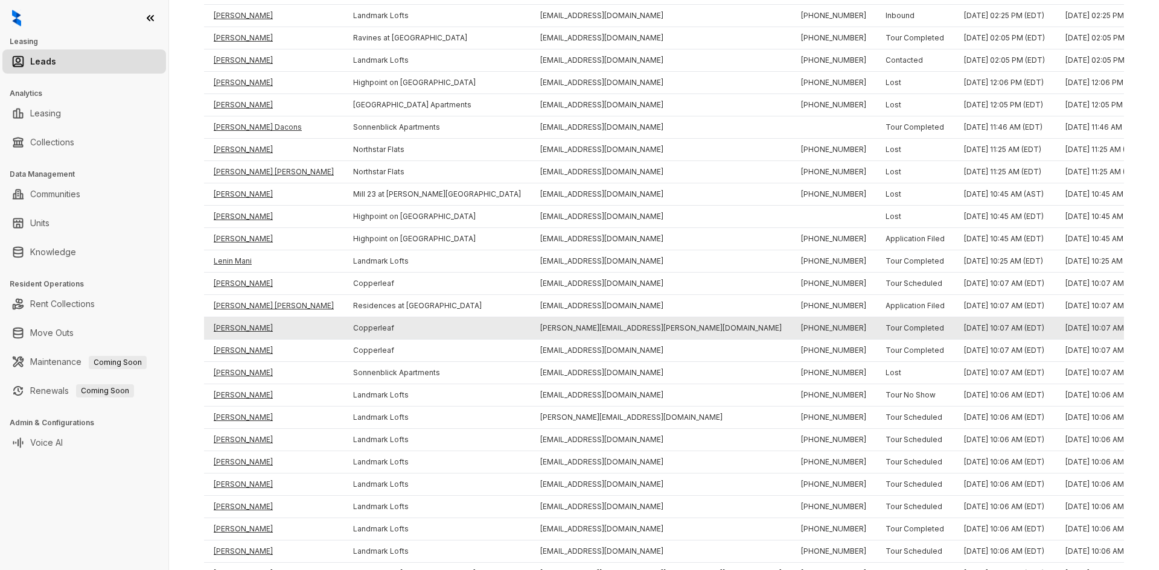
click at [231, 329] on td "Roslyn Nevel" at bounding box center [273, 329] width 139 height 22
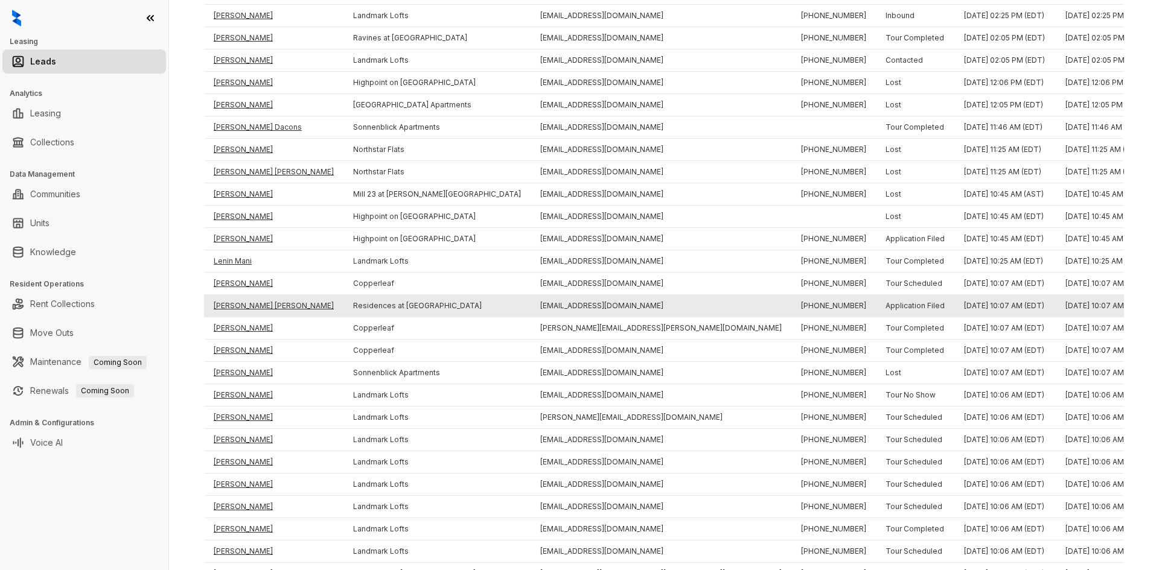
click at [233, 304] on td "Kayla Marie Castello" at bounding box center [273, 306] width 139 height 22
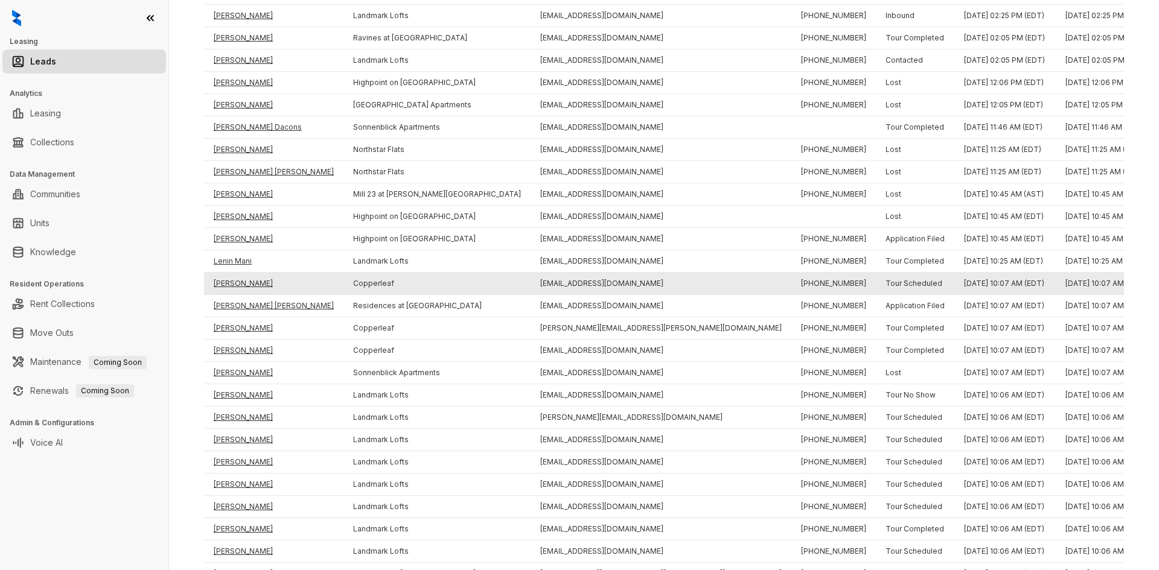
click at [232, 280] on td "Jada Smith" at bounding box center [273, 284] width 139 height 22
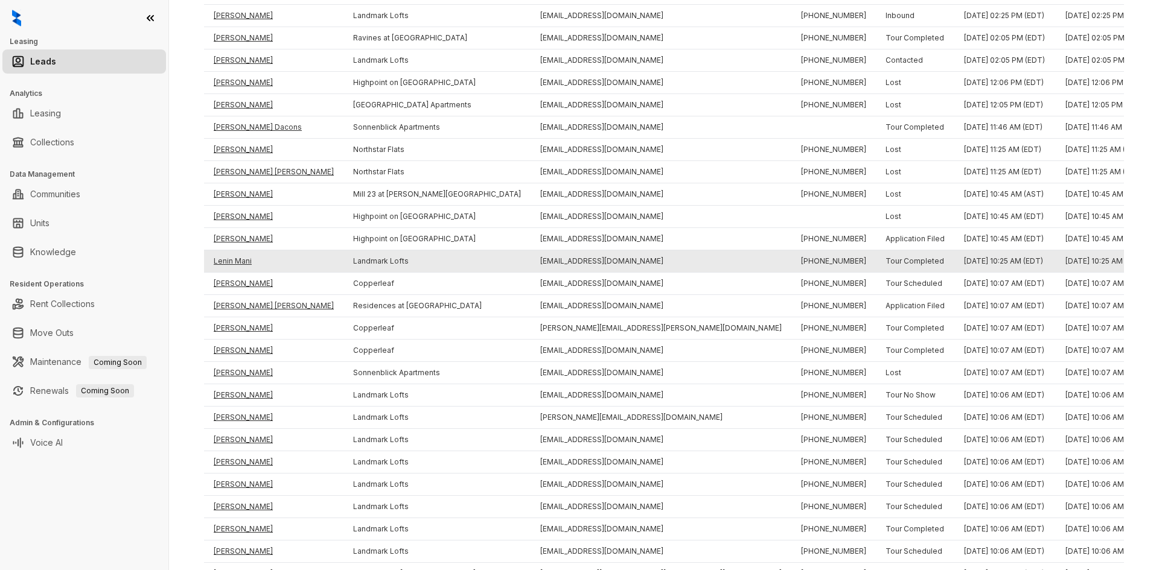
click at [232, 264] on td "Lenin Mani" at bounding box center [273, 262] width 139 height 22
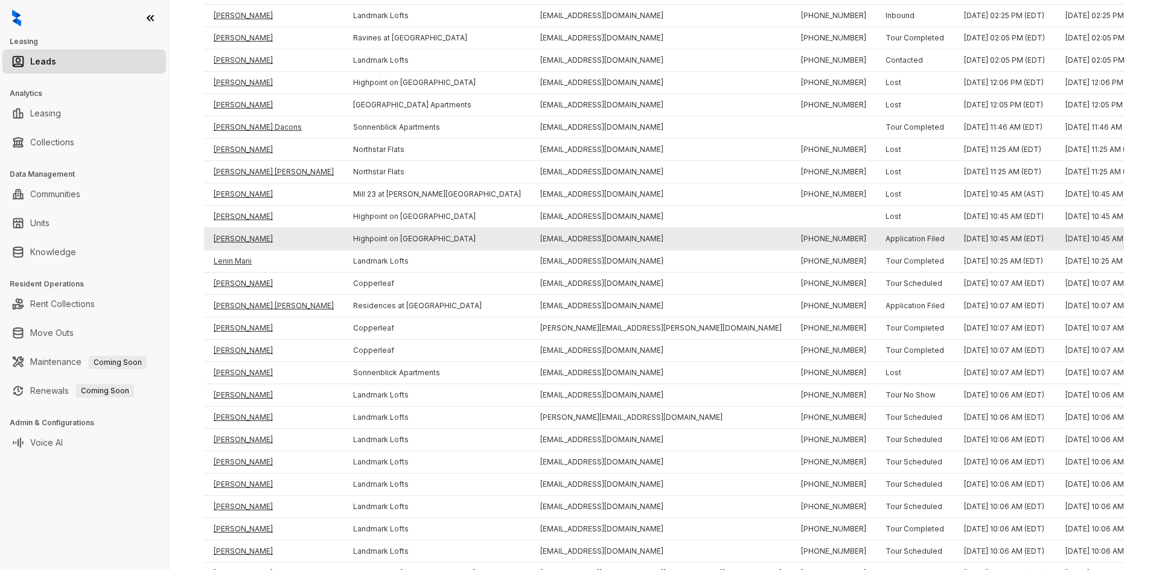
click at [231, 237] on td "Jerrell Burley" at bounding box center [273, 239] width 139 height 22
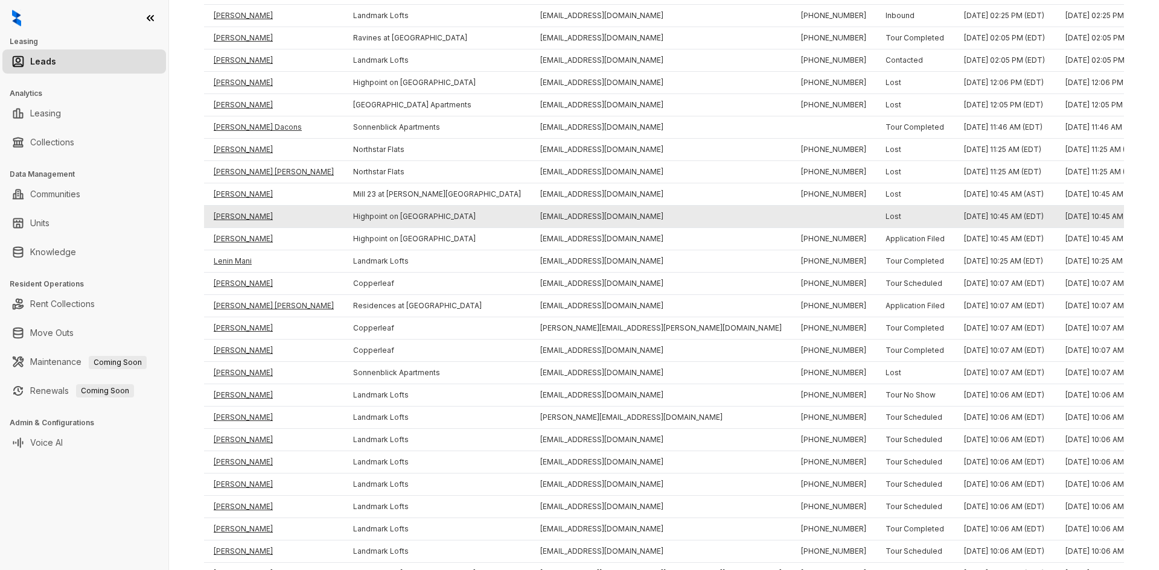
click at [229, 215] on td "Justin Cheng" at bounding box center [273, 217] width 139 height 22
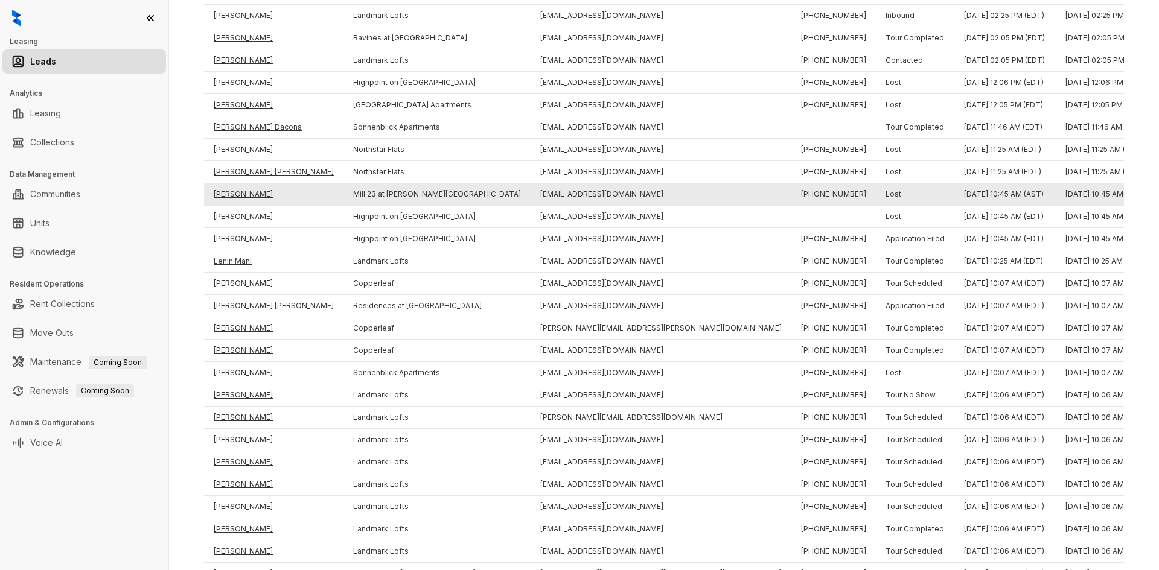
click at [236, 195] on td "Tiffani Wilson" at bounding box center [273, 195] width 139 height 22
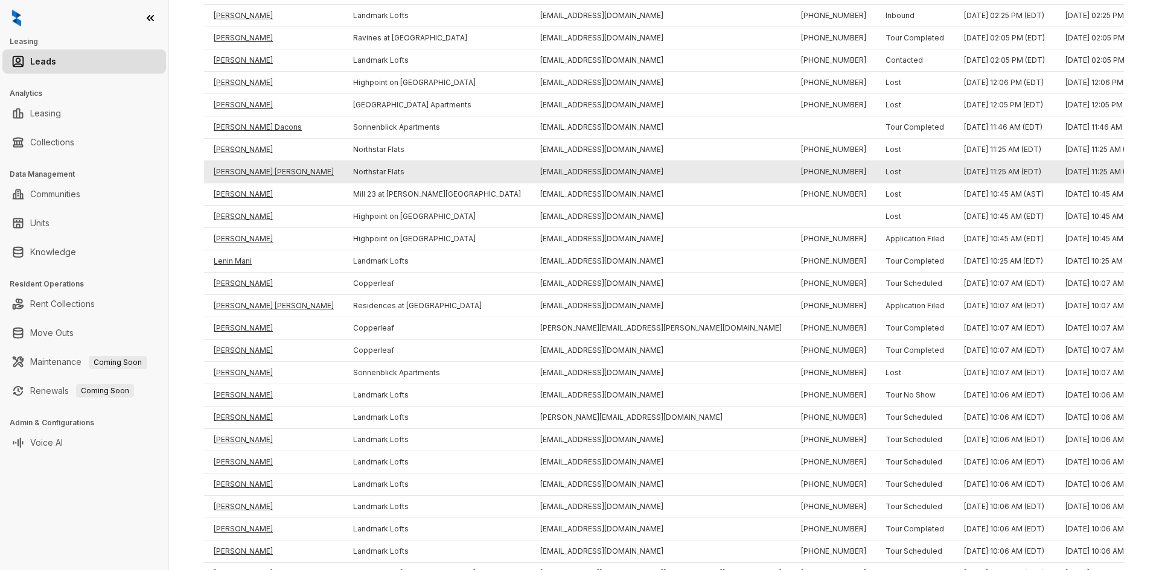
click at [247, 172] on td "Madison Lynn Lewis" at bounding box center [273, 172] width 139 height 22
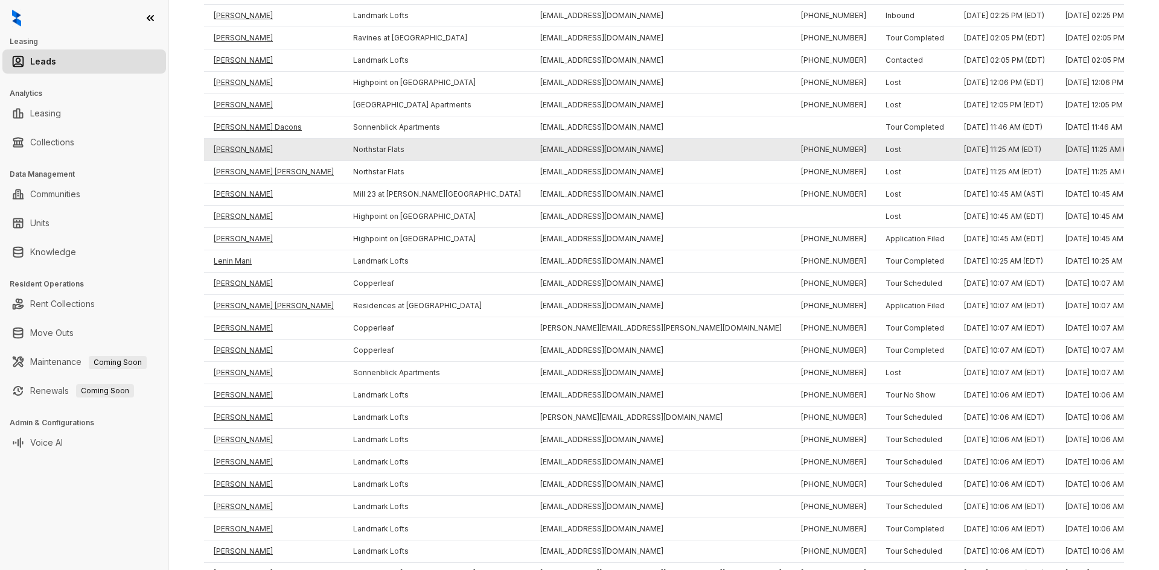
click at [243, 155] on td "Anastacia Mensah" at bounding box center [273, 150] width 139 height 22
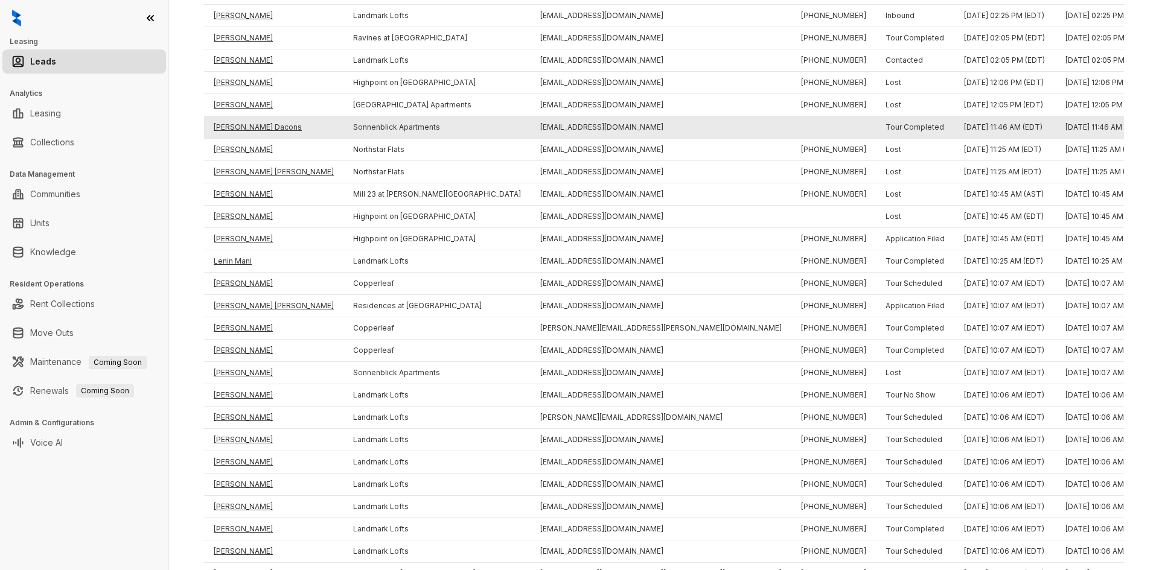
click at [246, 127] on td "Eugenia Lynn Dacons Dacons" at bounding box center [273, 127] width 139 height 22
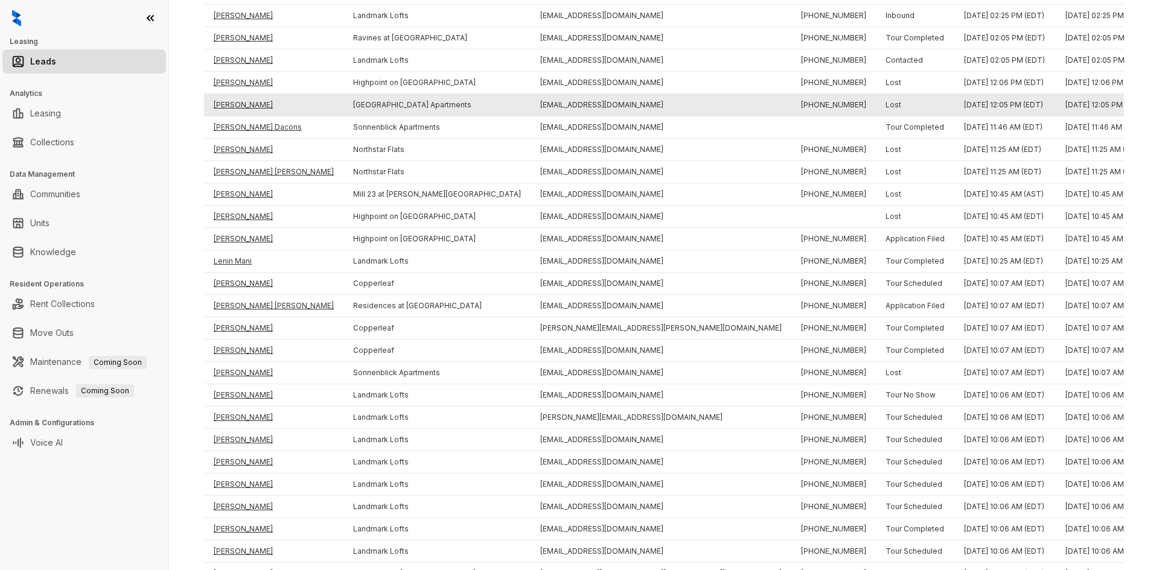
click at [238, 107] on td "Justin Krites" at bounding box center [273, 105] width 139 height 22
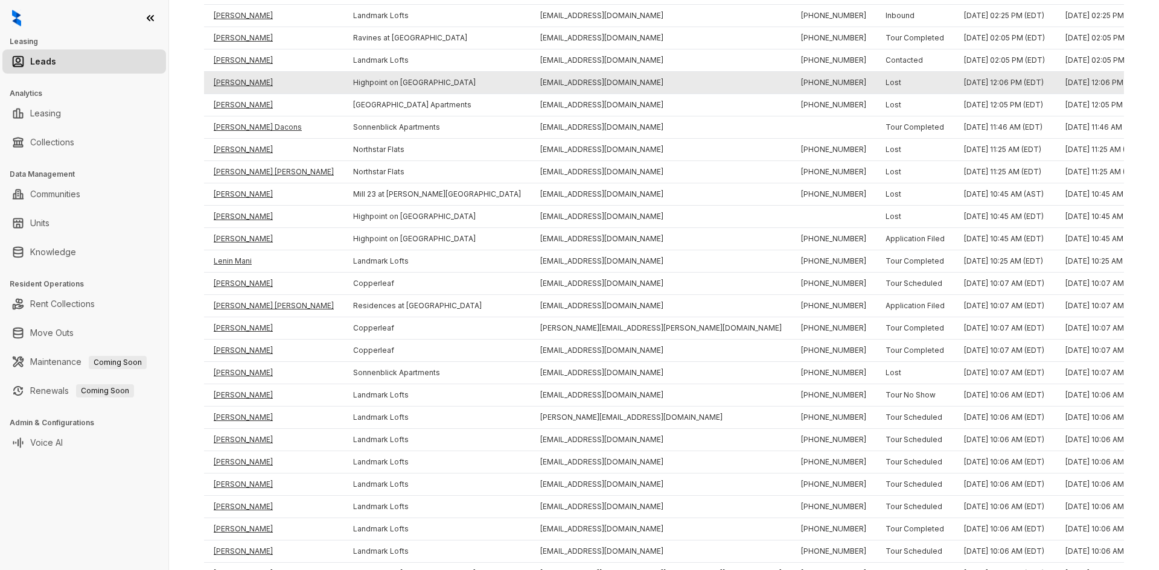
click at [238, 85] on td "Yayra Yokor" at bounding box center [273, 83] width 139 height 22
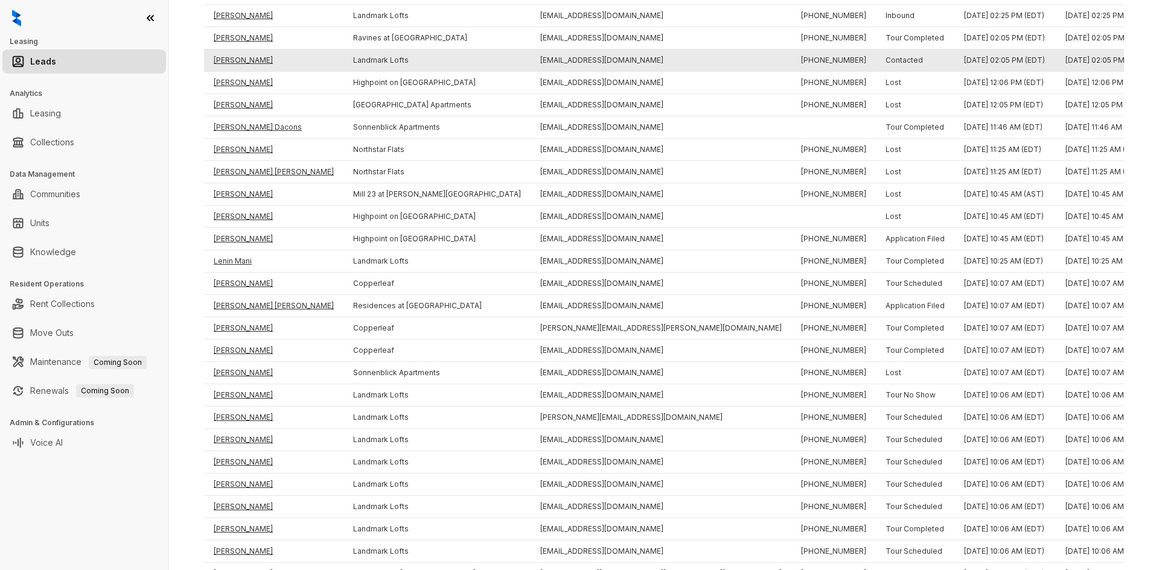
click at [238, 54] on td "Ashley Tabor" at bounding box center [273, 60] width 139 height 22
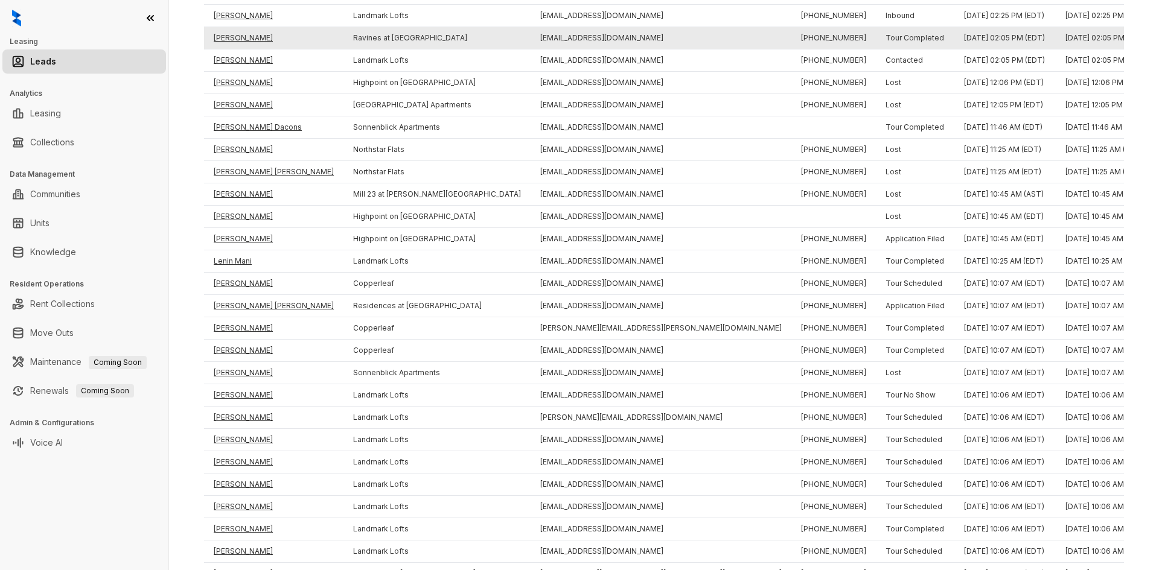
click at [245, 36] on td "Susan Newbauer" at bounding box center [273, 38] width 139 height 22
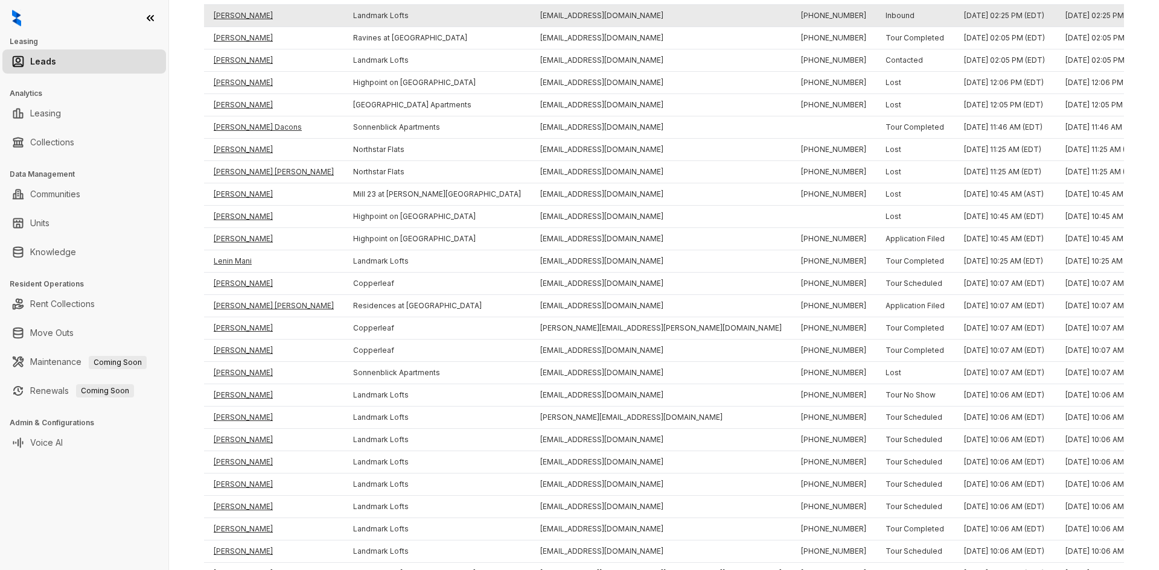
click at [239, 13] on td "Anton Franklin" at bounding box center [273, 16] width 139 height 22
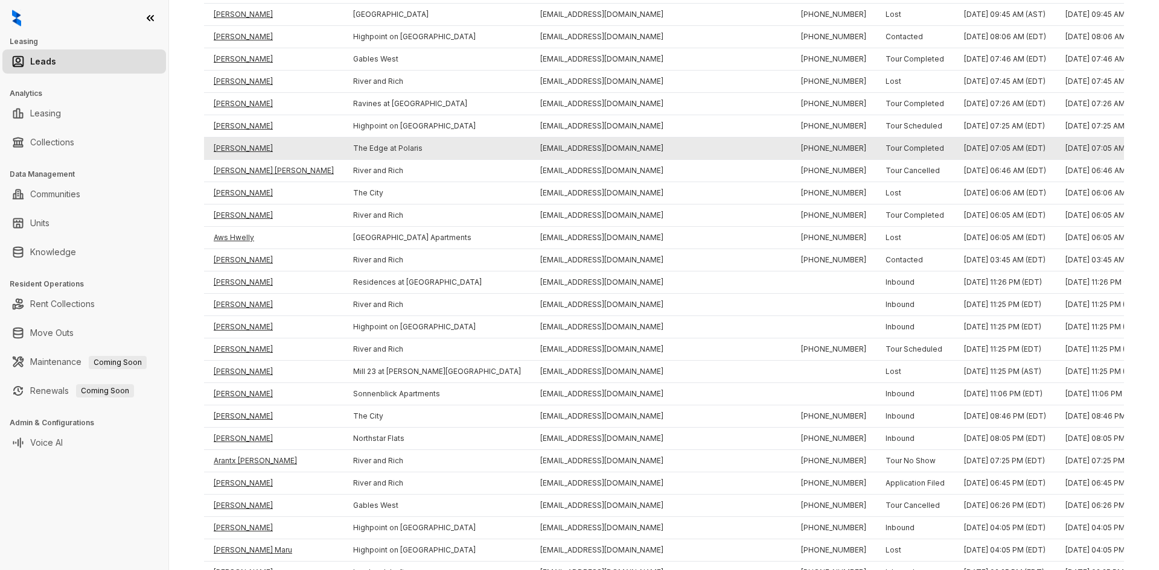
scroll to position [713, 0]
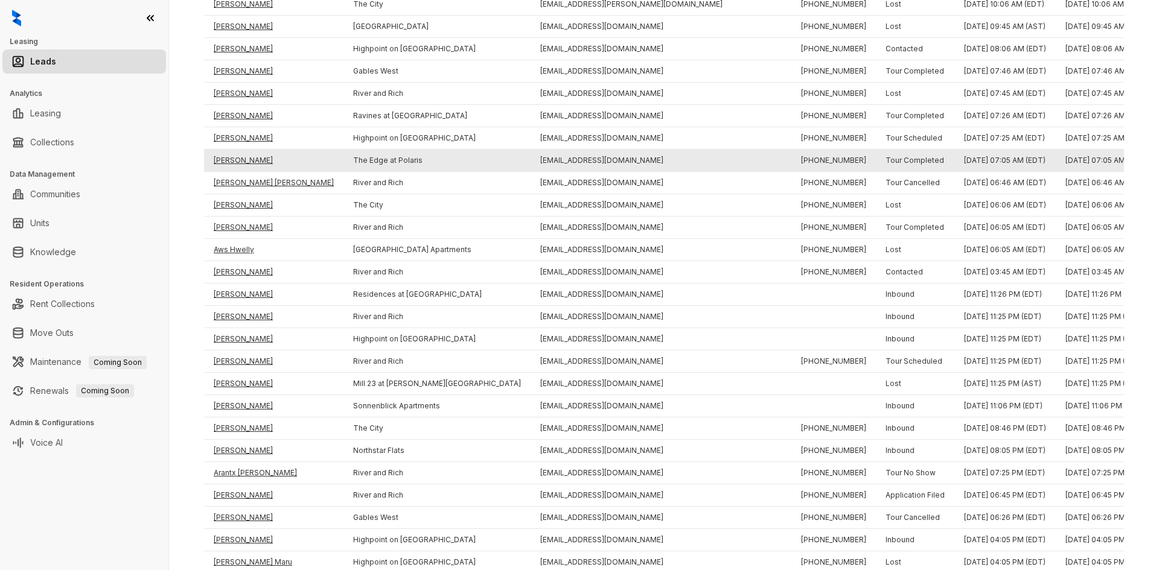
drag, startPoint x: 447, startPoint y: 163, endPoint x: 446, endPoint y: 141, distance: 21.7
